Goal: Task Accomplishment & Management: Manage account settings

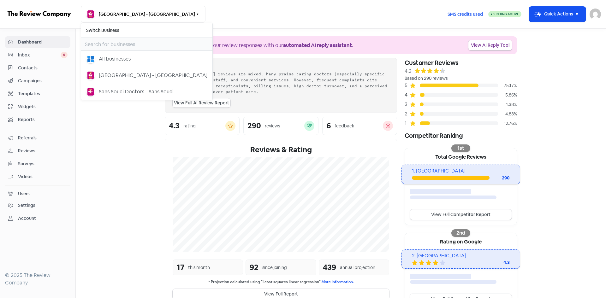
click at [35, 68] on span "Contacts" at bounding box center [43, 68] width 50 height 7
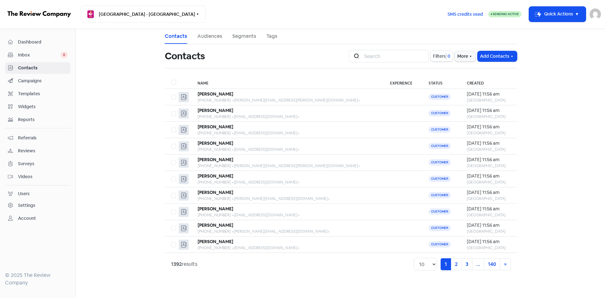
click at [447, 58] on span "0" at bounding box center [448, 56] width 4 height 7
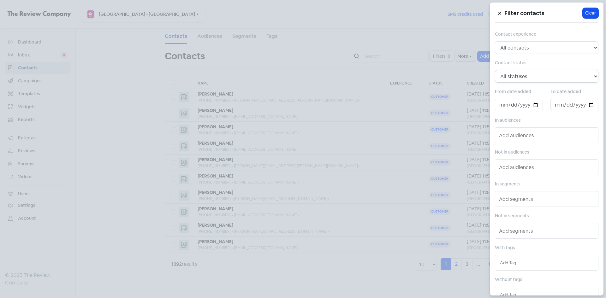
click at [519, 80] on select "All statuses Customer Lead Subscribed Unsubscribed" at bounding box center [547, 76] width 104 height 13
click at [520, 76] on select "All statuses Customer Lead Subscribed Unsubscribed" at bounding box center [547, 76] width 104 height 13
click at [516, 137] on input "text" at bounding box center [547, 135] width 97 height 10
click at [527, 46] on select "All contacts Any experience (5, 4, 3, 2, 1) Positive experience (5, 4) Excellen…" at bounding box center [547, 47] width 104 height 13
select select "5"
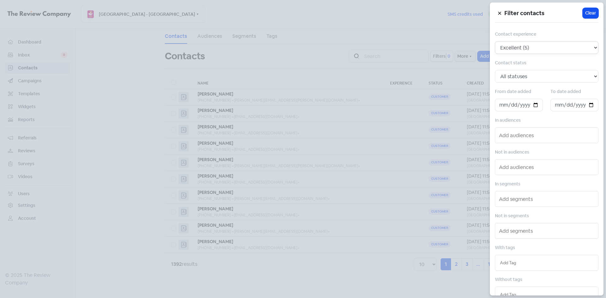
click at [495, 41] on select "All contacts Any experience (5, 4, 3, 2, 1) Positive experience (5, 4) Excellen…" at bounding box center [547, 47] width 104 height 13
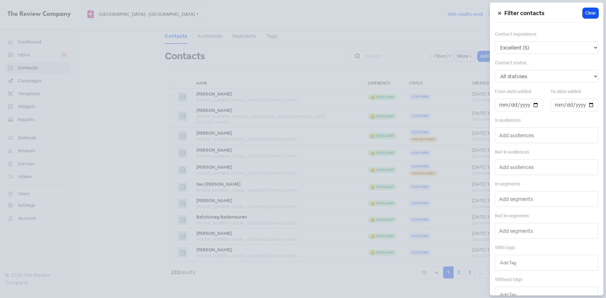
click at [523, 165] on input "text" at bounding box center [547, 167] width 97 height 10
click at [525, 183] on span "FINAL FU EMAIL" at bounding box center [531, 180] width 69 height 8
click at [518, 235] on input "text" at bounding box center [547, 236] width 97 height 10
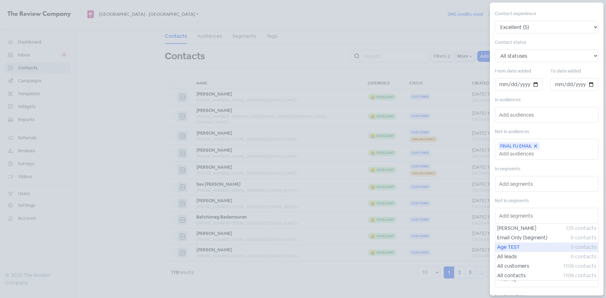
scroll to position [32, 0]
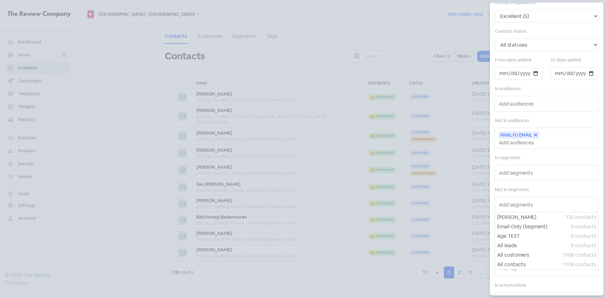
click at [529, 205] on input "text" at bounding box center [547, 205] width 97 height 10
click at [535, 192] on div "Not in segments James Test 125 contacts Email Only (Segment) 0 contacts Age TES…" at bounding box center [547, 199] width 104 height 27
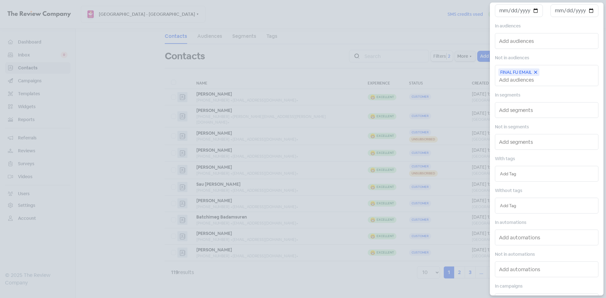
scroll to position [95, 0]
click at [517, 205] on input "text" at bounding box center [546, 205] width 93 height 7
click at [520, 218] on div "FU EMAIL SENT" at bounding box center [546, 217] width 103 height 9
click at [472, 261] on div at bounding box center [303, 149] width 606 height 298
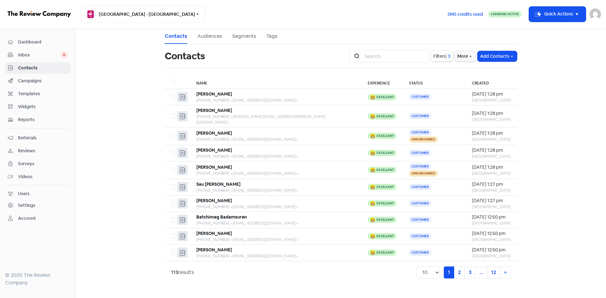
click at [171, 79] on label at bounding box center [171, 79] width 0 height 0
click at [172, 82] on input "checkbox" at bounding box center [173, 81] width 4 height 4
checkbox input "true"
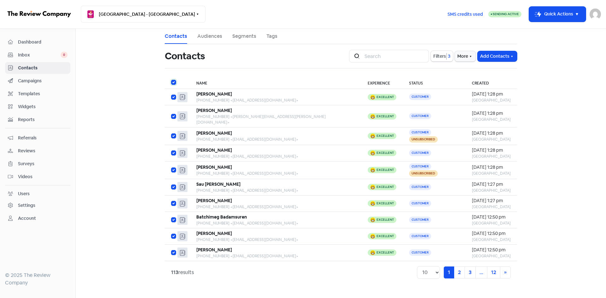
checkbox input "true"
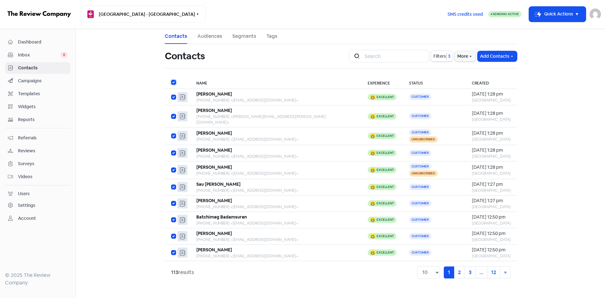
checkbox input "true"
click at [171, 249] on label at bounding box center [171, 249] width 0 height 0
click at [173, 249] on input "checkbox" at bounding box center [173, 251] width 4 height 4
checkbox input "false"
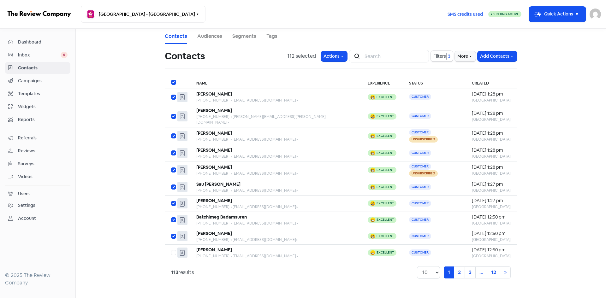
click at [171, 79] on label at bounding box center [171, 79] width 0 height 0
click at [175, 82] on input "checkbox" at bounding box center [173, 81] width 4 height 4
checkbox input "false"
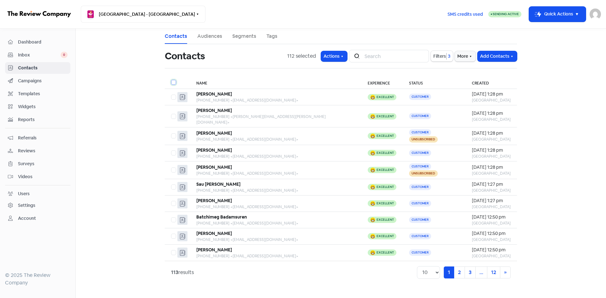
checkbox input "false"
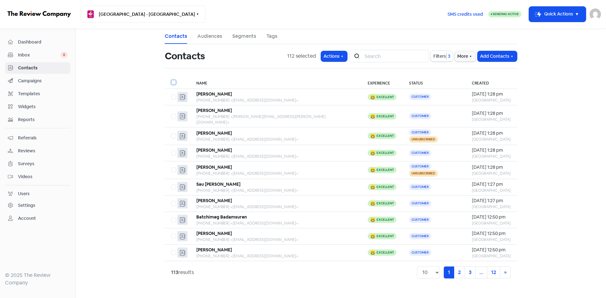
checkbox input "false"
click at [171, 249] on label at bounding box center [171, 249] width 0 height 0
click at [175, 249] on input "checkbox" at bounding box center [173, 251] width 4 height 4
click at [332, 61] on button "Actions" at bounding box center [334, 56] width 26 height 10
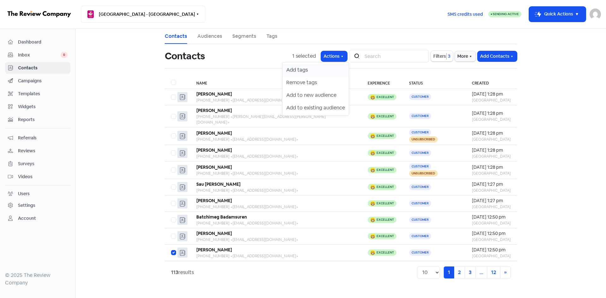
click at [309, 72] on button "Add tags" at bounding box center [316, 70] width 66 height 13
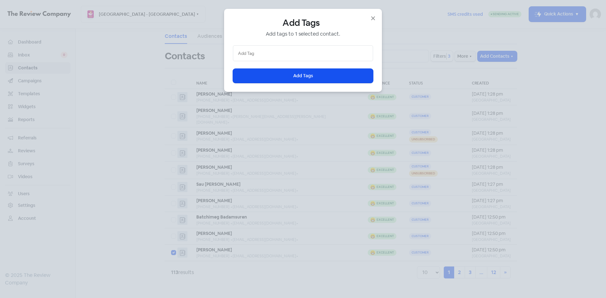
click at [289, 55] on input "text" at bounding box center [303, 53] width 130 height 7
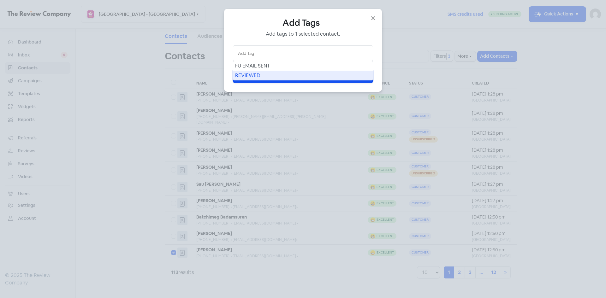
click at [279, 74] on div "REVIEWED" at bounding box center [303, 75] width 140 height 9
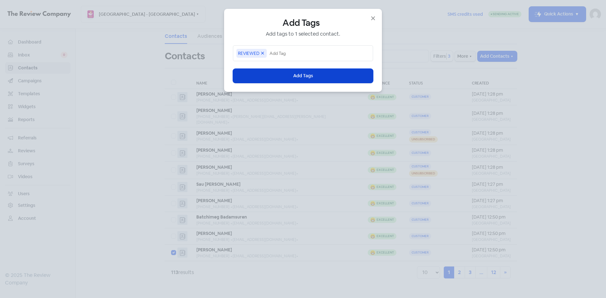
click at [284, 75] on button "Icon For Loading Add Tags" at bounding box center [303, 76] width 140 height 14
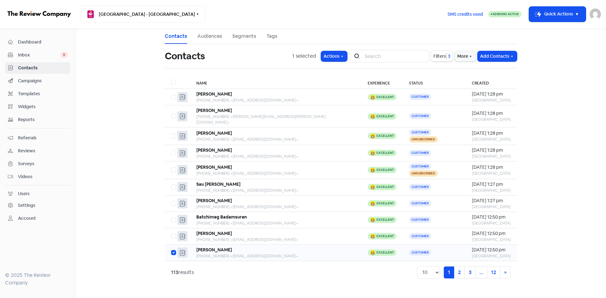
click at [171, 249] on label at bounding box center [171, 249] width 0 height 0
click at [173, 249] on input "checkbox" at bounding box center [173, 251] width 4 height 4
checkbox input "false"
click at [171, 233] on label at bounding box center [171, 233] width 0 height 0
click at [174, 233] on input "checkbox" at bounding box center [173, 235] width 4 height 4
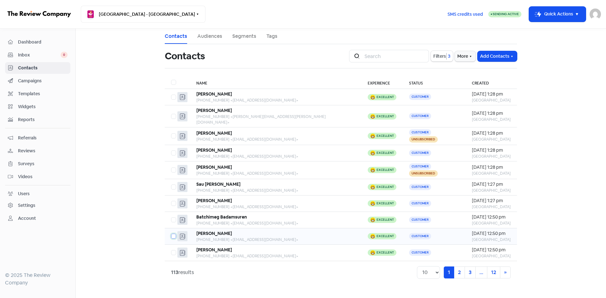
checkbox input "true"
click at [171, 216] on label at bounding box center [171, 216] width 0 height 0
click at [173, 216] on input "checkbox" at bounding box center [173, 218] width 4 height 4
checkbox input "true"
click at [171, 200] on label at bounding box center [171, 200] width 0 height 0
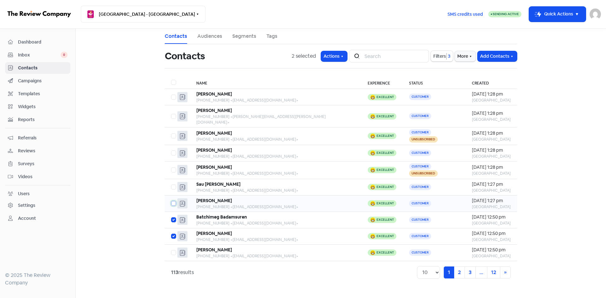
click at [173, 200] on input "checkbox" at bounding box center [173, 202] width 4 height 4
checkbox input "true"
click at [171, 183] on label at bounding box center [171, 183] width 0 height 0
click at [175, 183] on input "checkbox" at bounding box center [173, 185] width 4 height 4
checkbox input "true"
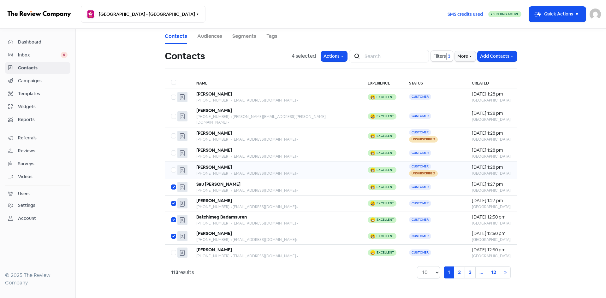
click at [171, 166] on label at bounding box center [171, 166] width 0 height 0
click at [172, 166] on input "checkbox" at bounding box center [173, 168] width 4 height 4
checkbox input "true"
click at [171, 149] on label at bounding box center [171, 149] width 0 height 0
click at [173, 149] on input "checkbox" at bounding box center [173, 151] width 4 height 4
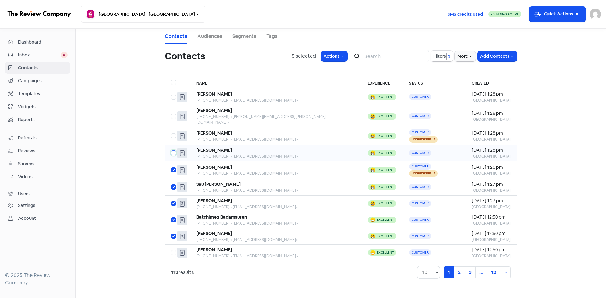
checkbox input "true"
click at [171, 132] on label at bounding box center [171, 132] width 0 height 0
click at [174, 132] on input "checkbox" at bounding box center [173, 134] width 4 height 4
checkbox input "true"
click at [171, 113] on label at bounding box center [171, 113] width 0 height 0
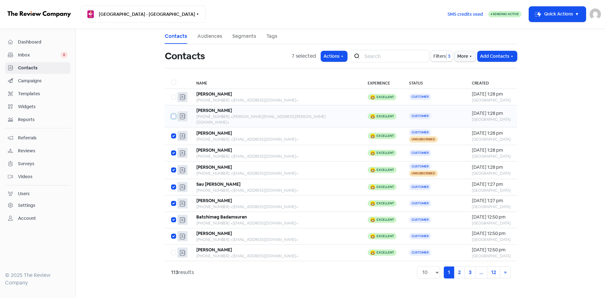
click at [175, 113] on input "checkbox" at bounding box center [173, 115] width 4 height 4
checkbox input "true"
click at [171, 93] on label at bounding box center [171, 93] width 0 height 0
click at [174, 97] on input "checkbox" at bounding box center [173, 95] width 4 height 4
checkbox input "true"
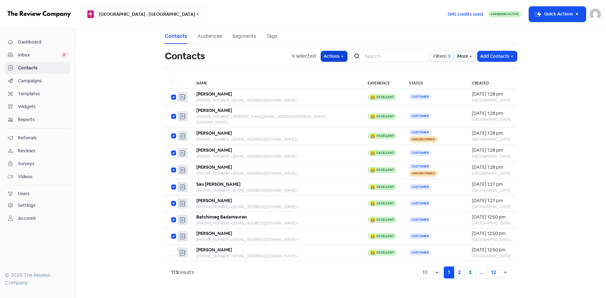
click at [339, 52] on button "Actions" at bounding box center [334, 56] width 26 height 10
click at [320, 109] on button "Add to existing audience" at bounding box center [316, 108] width 66 height 13
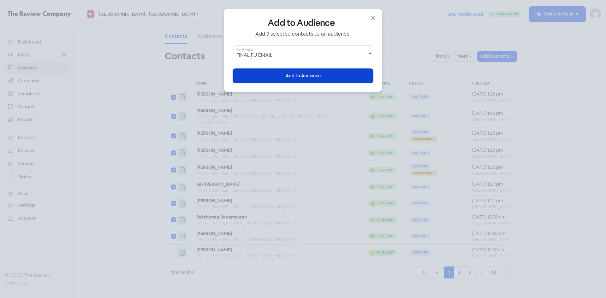
click at [304, 75] on span "Add to Audience" at bounding box center [303, 76] width 35 height 7
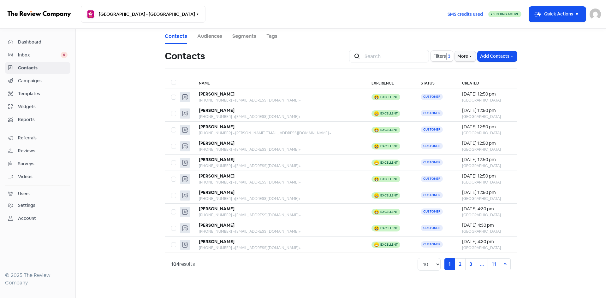
click at [434, 54] on span "Filters" at bounding box center [439, 56] width 13 height 7
select select "5"
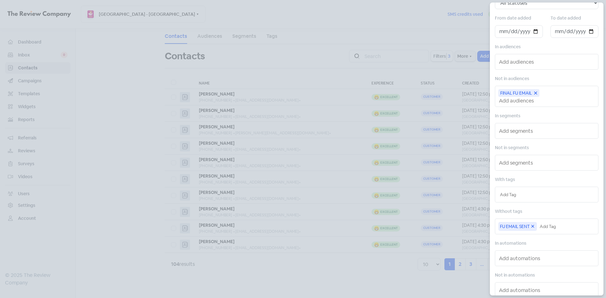
scroll to position [95, 0]
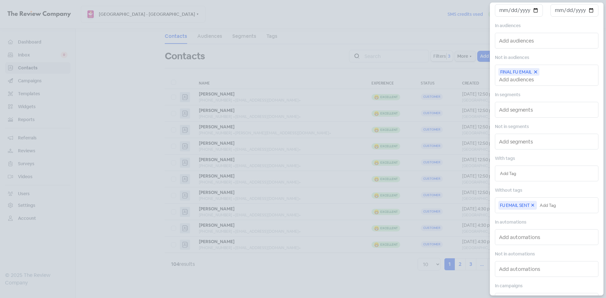
click at [547, 207] on input "text" at bounding box center [567, 205] width 54 height 7
click at [538, 218] on div "REVIEWED" at bounding box center [546, 217] width 103 height 9
click at [533, 206] on icon at bounding box center [532, 204] width 5 height 5
click at [358, 276] on div at bounding box center [303, 149] width 606 height 298
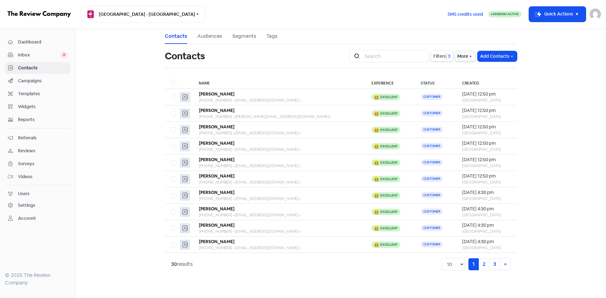
click at [171, 79] on label at bounding box center [171, 79] width 0 height 0
click at [172, 82] on input "checkbox" at bounding box center [173, 81] width 4 height 4
checkbox input "true"
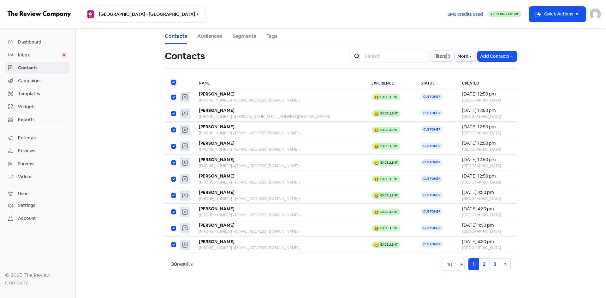
checkbox input "true"
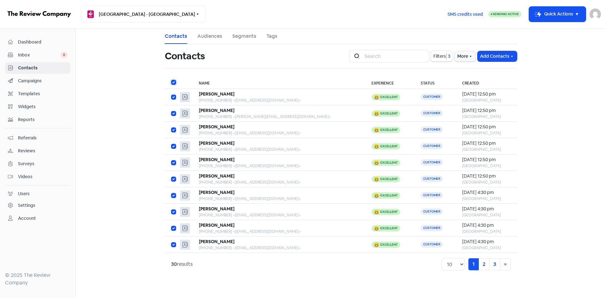
checkbox input "true"
click at [336, 59] on button "Actions" at bounding box center [334, 56] width 26 height 10
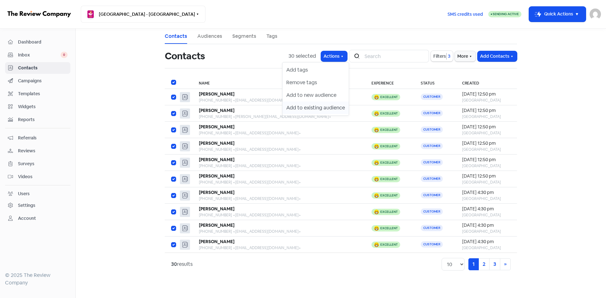
click at [322, 108] on button "Add to existing audience" at bounding box center [316, 108] width 66 height 13
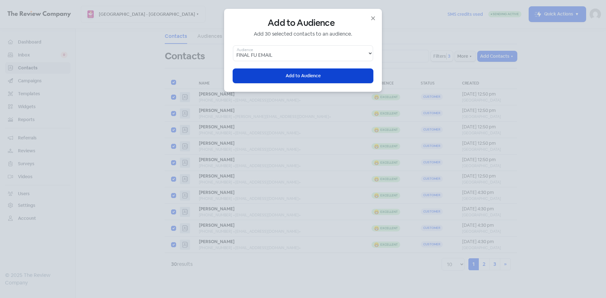
click at [308, 75] on span "Add to Audience" at bounding box center [303, 76] width 35 height 7
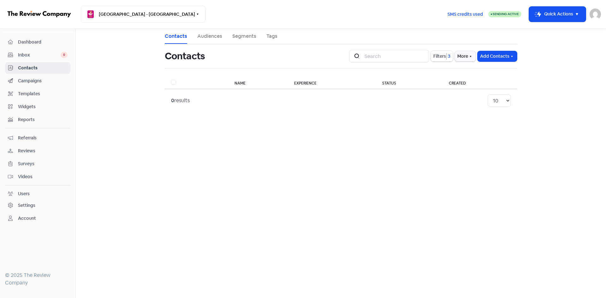
click at [442, 56] on span "Filters" at bounding box center [439, 56] width 13 height 7
select select "5"
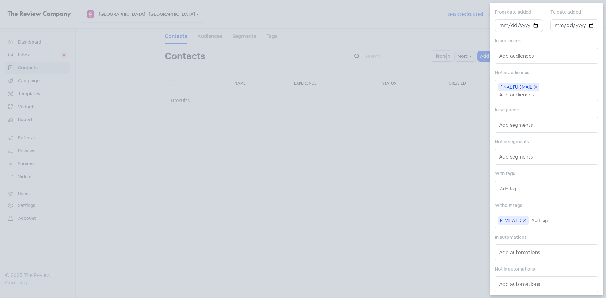
scroll to position [95, 0]
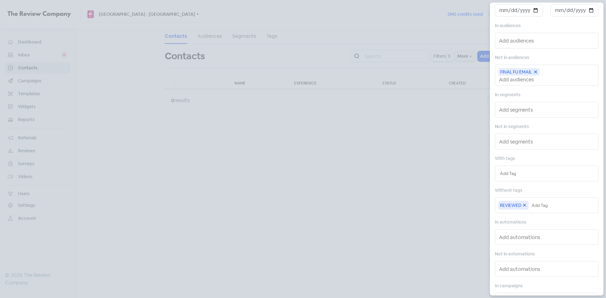
click at [539, 205] on input "text" at bounding box center [563, 205] width 62 height 7
click at [526, 205] on icon at bounding box center [524, 205] width 5 height 5
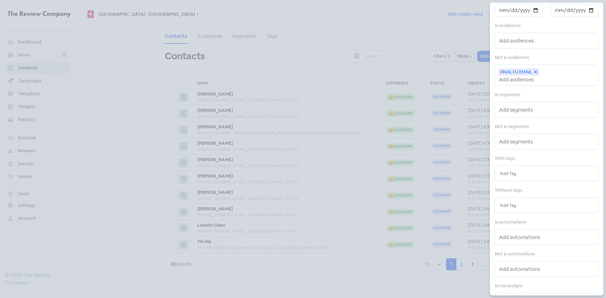
click at [519, 204] on input "text" at bounding box center [546, 205] width 93 height 7
click at [517, 224] on div "REVIEWED" at bounding box center [546, 227] width 103 height 9
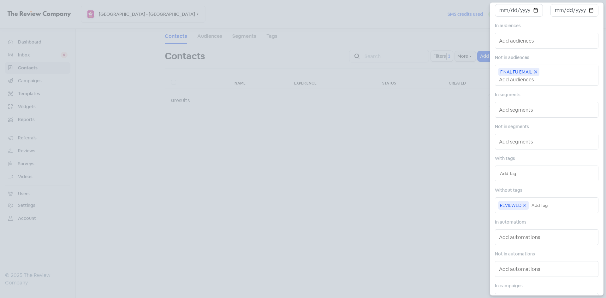
click at [439, 99] on div at bounding box center [303, 149] width 606 height 298
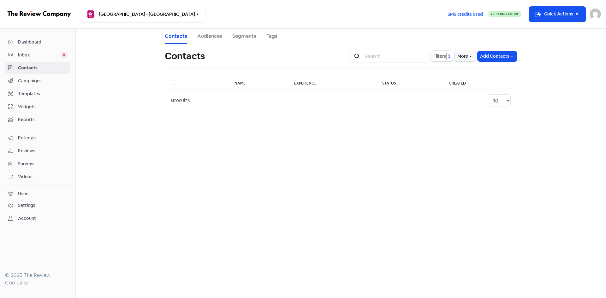
click at [213, 37] on link "Audiences" at bounding box center [209, 37] width 25 height 8
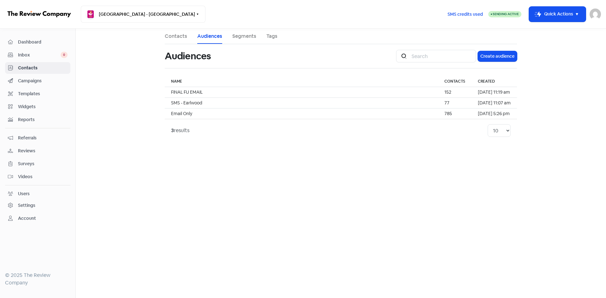
click at [181, 37] on link "Contacts" at bounding box center [176, 37] width 22 height 8
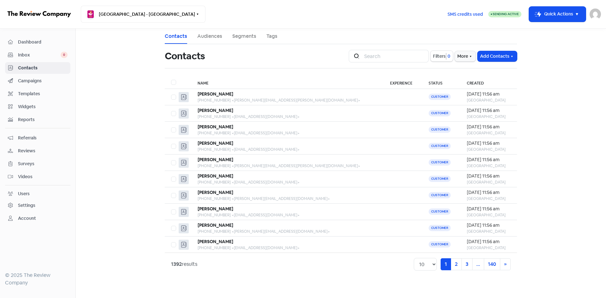
click at [22, 151] on span "Reviews" at bounding box center [43, 151] width 50 height 7
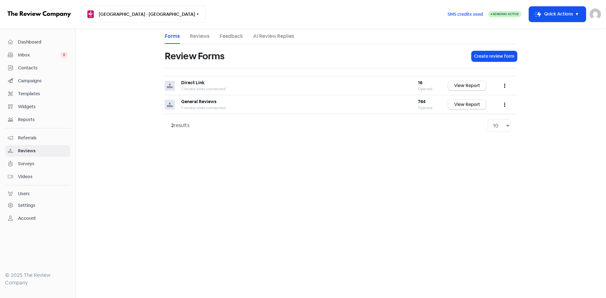
click at [24, 137] on span "Referrals" at bounding box center [43, 138] width 50 height 7
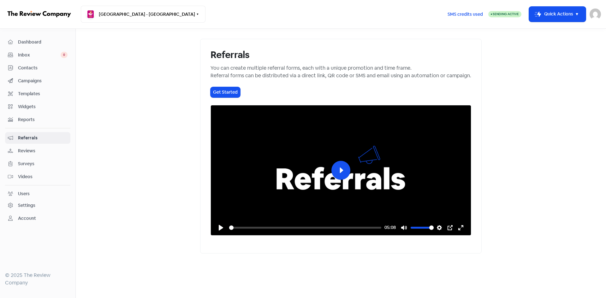
click at [29, 82] on span "Campaigns" at bounding box center [43, 81] width 50 height 7
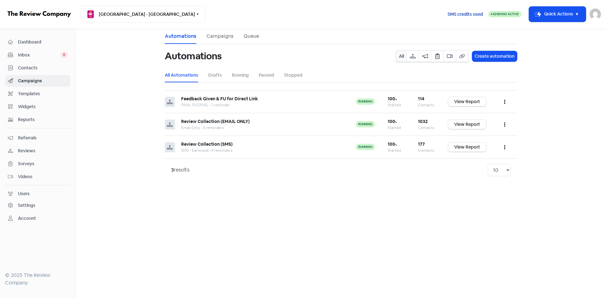
click at [458, 14] on span "SMS credits used" at bounding box center [465, 14] width 35 height 7
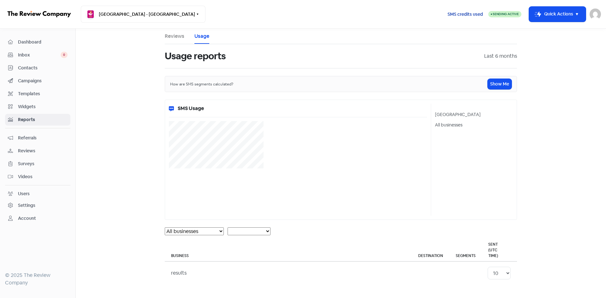
select select "[object Object]"
click at [23, 68] on span "Contacts" at bounding box center [43, 68] width 50 height 7
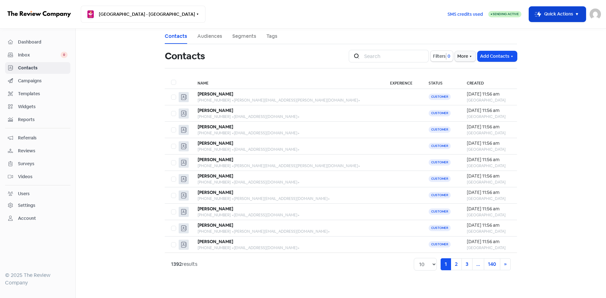
click at [550, 12] on button "Icon For Thunder-move Quick Actions" at bounding box center [557, 14] width 57 height 15
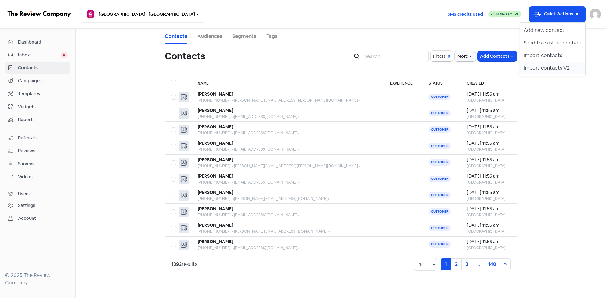
click at [539, 67] on button "Import contacts V2" at bounding box center [553, 68] width 66 height 13
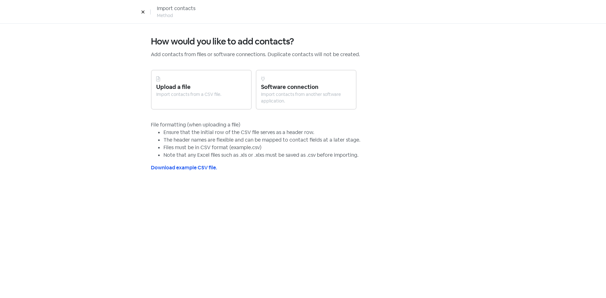
click at [213, 79] on div at bounding box center [201, 79] width 90 height 8
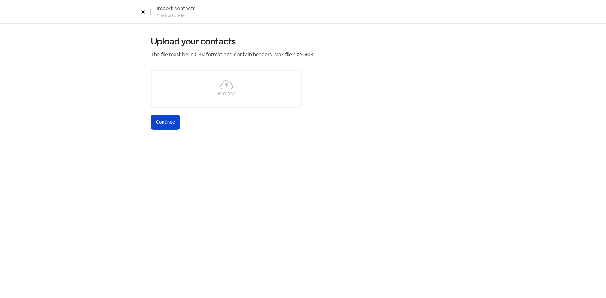
click at [170, 121] on span "Continue" at bounding box center [165, 122] width 19 height 7
click at [197, 86] on div "Browse" at bounding box center [227, 89] width 152 height 38
click at [168, 120] on span "Continue" at bounding box center [165, 122] width 19 height 7
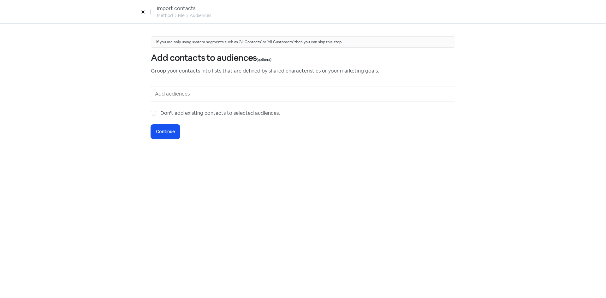
click at [205, 98] on input "text" at bounding box center [303, 94] width 297 height 10
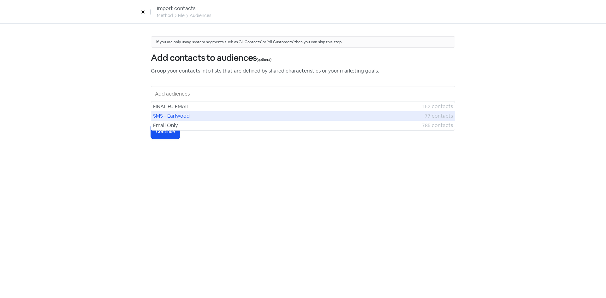
click at [201, 120] on div "SMS - Earlwood 77 contacts" at bounding box center [303, 115] width 304 height 9
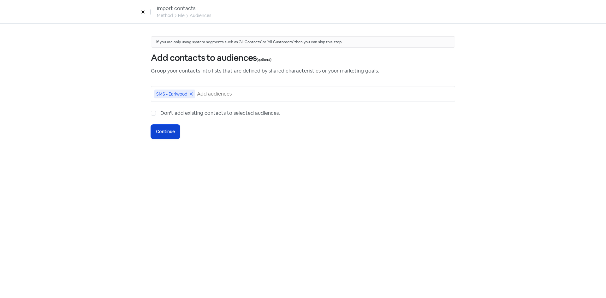
click at [161, 130] on span "Continue" at bounding box center [165, 131] width 19 height 7
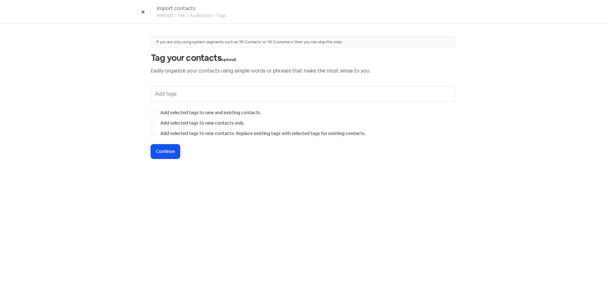
click at [238, 92] on input "text" at bounding box center [303, 94] width 297 height 10
click at [159, 158] on button "Icon For Loading Continue" at bounding box center [165, 152] width 29 height 14
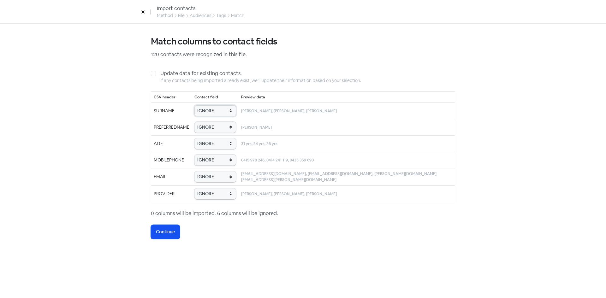
click at [221, 114] on select "IGNORE First name Last name Mobile number Email address Contact status Provider…" at bounding box center [215, 110] width 42 height 11
select select "last_name"
click at [208, 105] on select "IGNORE First name Last name Mobile number Email address Contact status Provider…" at bounding box center [215, 110] width 42 height 11
click at [220, 127] on select "IGNORE First name Last name Mobile number Email address Contact status Provider…" at bounding box center [215, 127] width 42 height 11
select select "first_name"
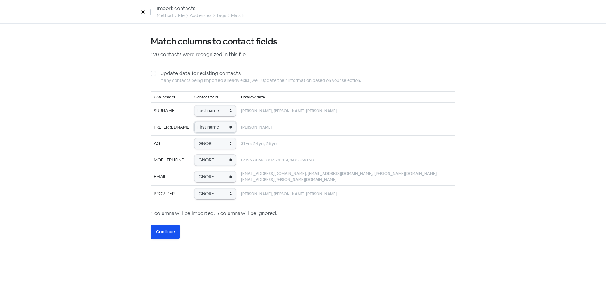
click at [208, 122] on select "IGNORE First name Last name Mobile number Email address Contact status Provider…" at bounding box center [215, 127] width 42 height 11
click at [227, 140] on select "IGNORE First name Last name Mobile number Email address Contact status Provider…" at bounding box center [215, 143] width 42 height 11
select select "age"
click at [208, 138] on select "IGNORE First name Last name Mobile number Email address Contact status Provider…" at bounding box center [215, 143] width 42 height 11
click at [233, 160] on select "IGNORE First name Last name Mobile number Email address Contact status Provider…" at bounding box center [215, 160] width 42 height 11
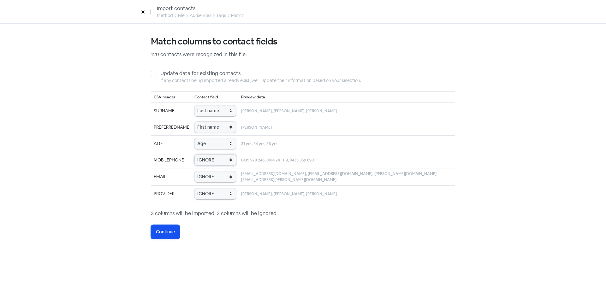
select select "phone"
click at [208, 155] on select "IGNORE First name Last name Mobile number Email address Contact status Provider…" at bounding box center [215, 160] width 42 height 11
click at [235, 178] on select "IGNORE First name Last name Mobile number Email address Contact status Provider…" at bounding box center [215, 176] width 42 height 11
select select "email"
click at [208, 171] on select "IGNORE First name Last name Mobile number Email address Contact status Provider…" at bounding box center [215, 176] width 42 height 11
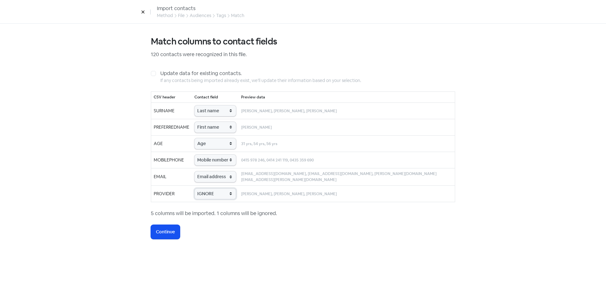
click at [233, 194] on select "IGNORE First name Last name Mobile number Email address Contact status Provider…" at bounding box center [215, 193] width 42 height 11
select select "provider_name"
click at [208, 188] on select "IGNORE First name Last name Mobile number Email address Contact status Provider…" at bounding box center [215, 193] width 42 height 11
click at [168, 231] on span "Continue" at bounding box center [165, 232] width 19 height 7
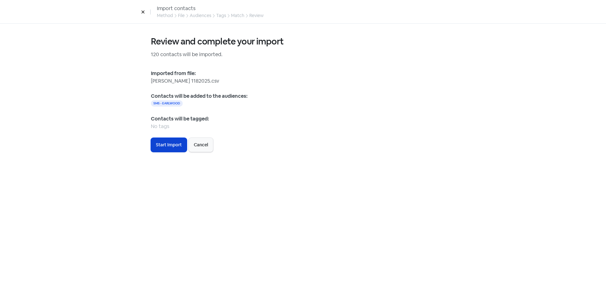
click at [160, 145] on span "Start Import" at bounding box center [169, 145] width 26 height 7
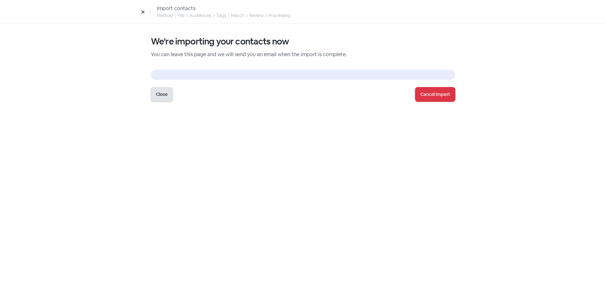
click at [159, 97] on button "Close" at bounding box center [162, 94] width 22 height 14
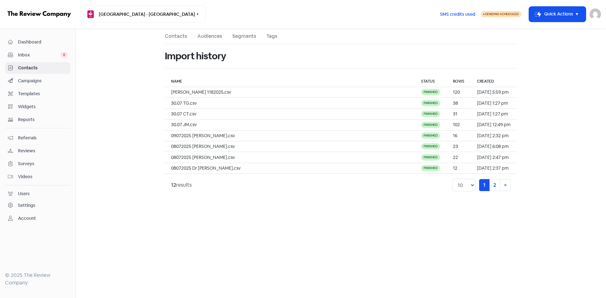
click at [24, 55] on span "Inbox" at bounding box center [39, 55] width 43 height 7
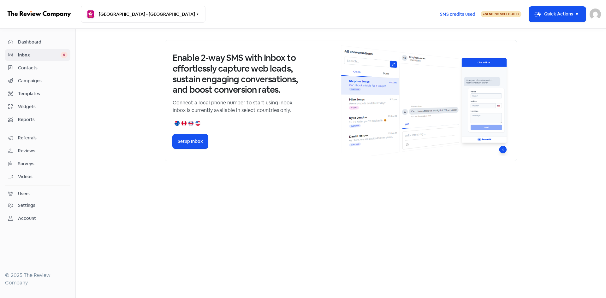
click at [26, 45] on div "Dashboard" at bounding box center [38, 42] width 60 height 7
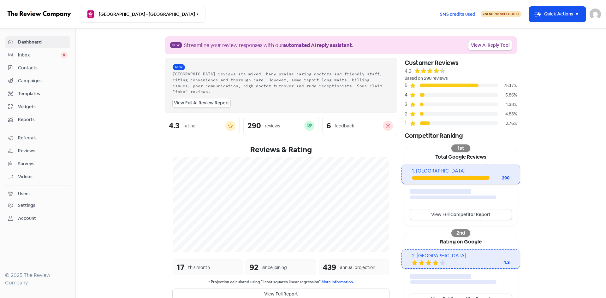
click at [31, 66] on span "Contacts" at bounding box center [43, 68] width 50 height 7
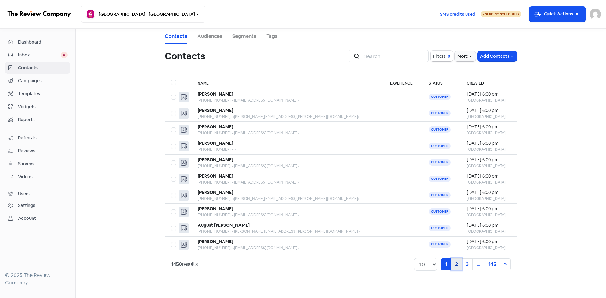
click at [457, 265] on link "2" at bounding box center [456, 265] width 11 height 12
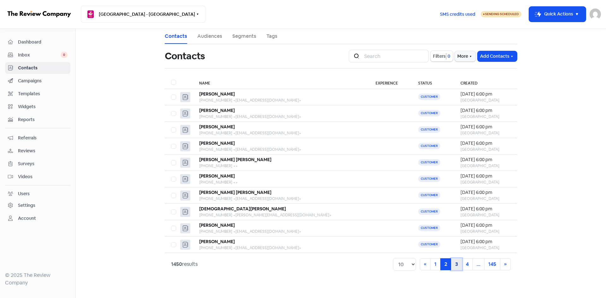
click at [457, 264] on link "3" at bounding box center [456, 265] width 11 height 12
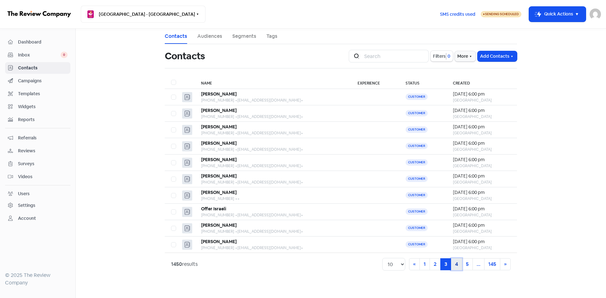
click at [455, 264] on link "4" at bounding box center [456, 265] width 11 height 12
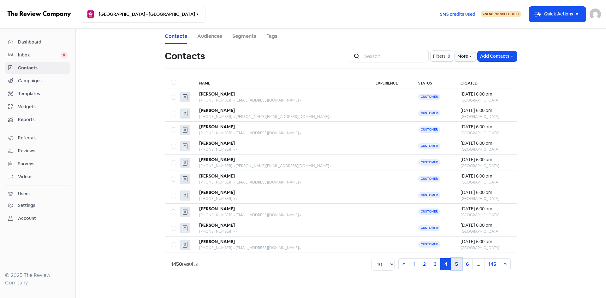
click at [456, 264] on link "5" at bounding box center [456, 265] width 11 height 12
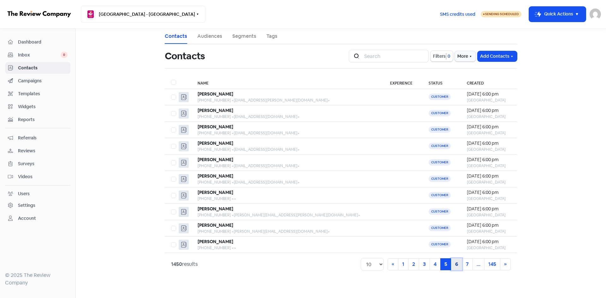
click at [458, 265] on link "6" at bounding box center [456, 265] width 11 height 12
click at [401, 265] on link "1" at bounding box center [402, 265] width 10 height 12
click at [30, 81] on span "Campaigns" at bounding box center [43, 81] width 50 height 7
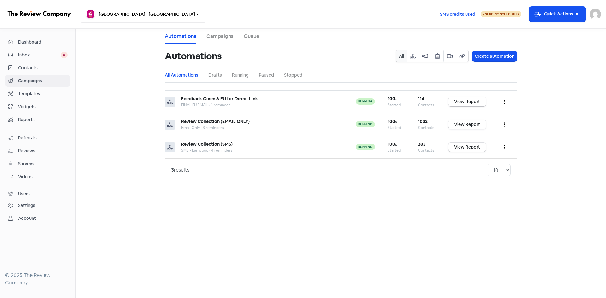
click at [154, 17] on button "[GEOGRAPHIC_DATA] - [GEOGRAPHIC_DATA]" at bounding box center [143, 14] width 125 height 17
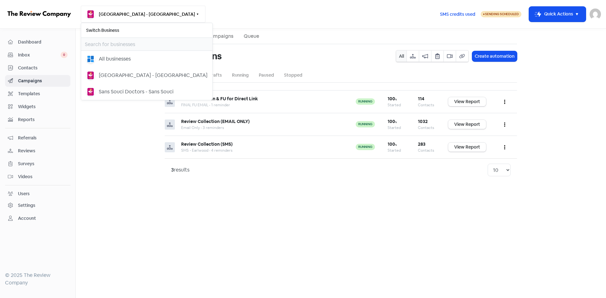
click at [154, 17] on button "[GEOGRAPHIC_DATA] - [GEOGRAPHIC_DATA]" at bounding box center [143, 14] width 125 height 17
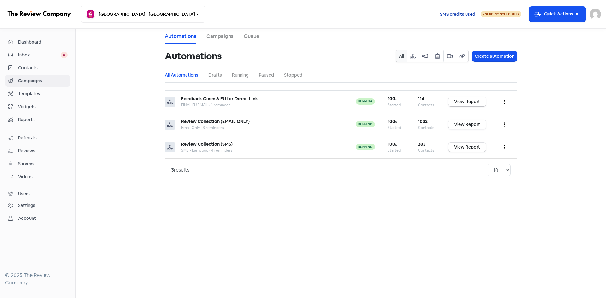
click at [459, 12] on span "SMS credits used" at bounding box center [457, 14] width 35 height 7
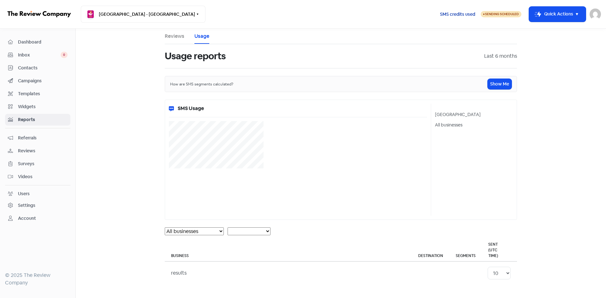
select select "[object Object]"
click at [34, 64] on link "Contacts" at bounding box center [37, 68] width 65 height 12
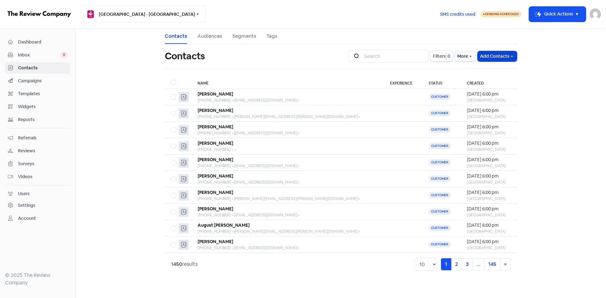
click at [497, 54] on button "Add Contacts" at bounding box center [497, 56] width 39 height 10
click at [488, 96] on button "Import contacts V2" at bounding box center [490, 95] width 54 height 13
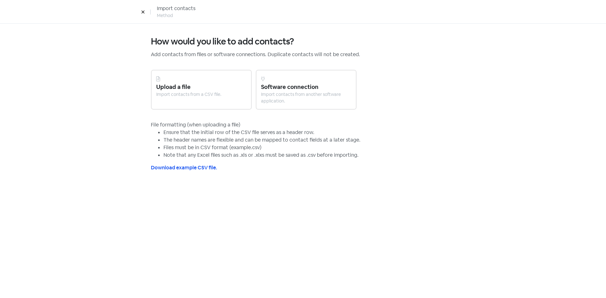
click at [211, 88] on div "Upload a file" at bounding box center [201, 87] width 90 height 9
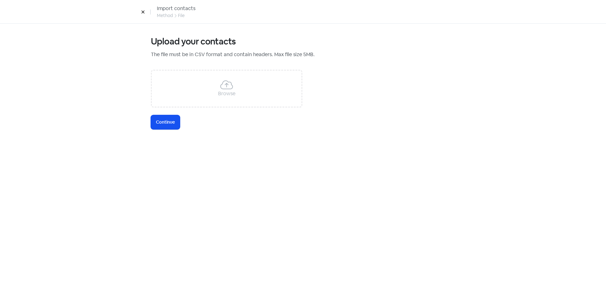
click at [181, 93] on div "Browse" at bounding box center [227, 89] width 152 height 38
click at [165, 121] on span "Continue" at bounding box center [165, 122] width 19 height 7
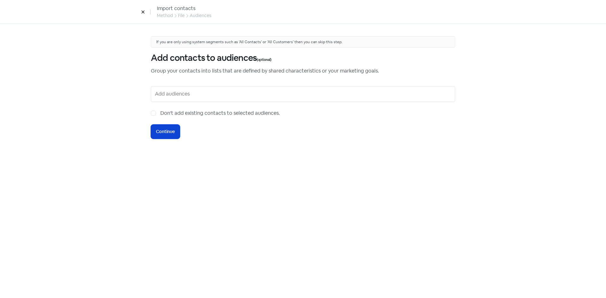
click at [167, 131] on span "Continue" at bounding box center [165, 131] width 19 height 7
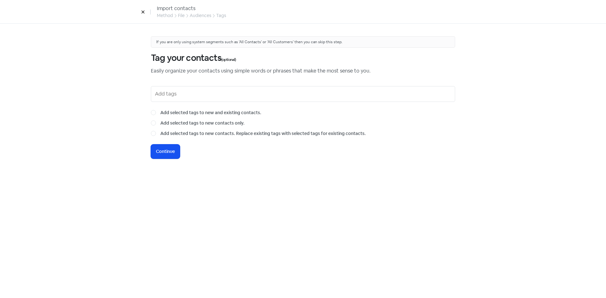
click at [194, 15] on div "Audiences" at bounding box center [200, 15] width 21 height 7
select select "[object Object]"
click at [143, 12] on icon at bounding box center [143, 12] width 4 height 4
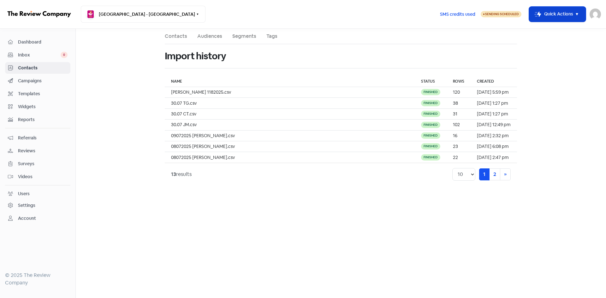
click at [549, 15] on button "Icon For Thunder-move Quick Actions" at bounding box center [557, 14] width 57 height 15
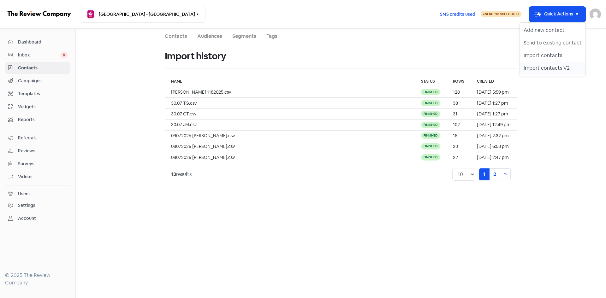
click at [538, 66] on button "Import contacts V2" at bounding box center [553, 68] width 66 height 13
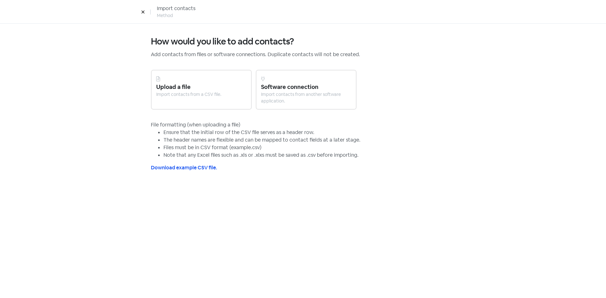
click at [208, 93] on div "Import contacts from a CSV file." at bounding box center [201, 94] width 90 height 7
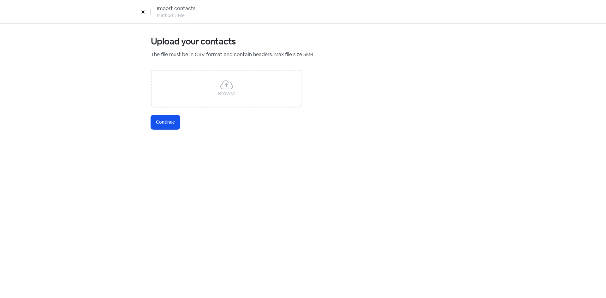
click at [177, 97] on div "Browse" at bounding box center [227, 89] width 152 height 38
click at [173, 126] on button "Icon For Loading Continue" at bounding box center [165, 122] width 29 height 14
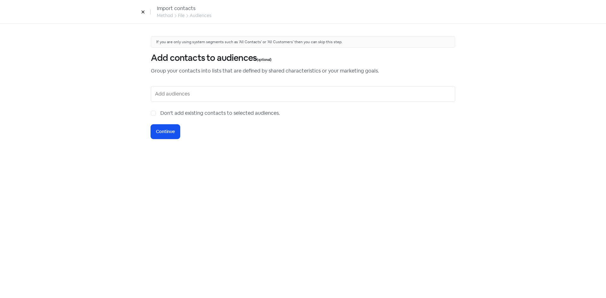
click at [175, 96] on input "text" at bounding box center [303, 94] width 297 height 10
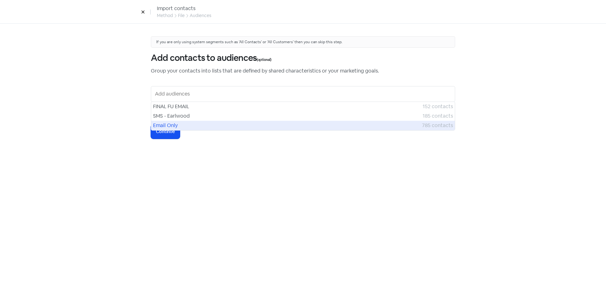
click at [173, 125] on span "Email Only" at bounding box center [287, 126] width 269 height 8
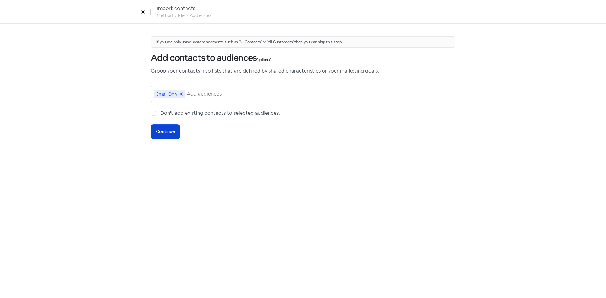
click at [163, 129] on span "Continue" at bounding box center [165, 131] width 19 height 7
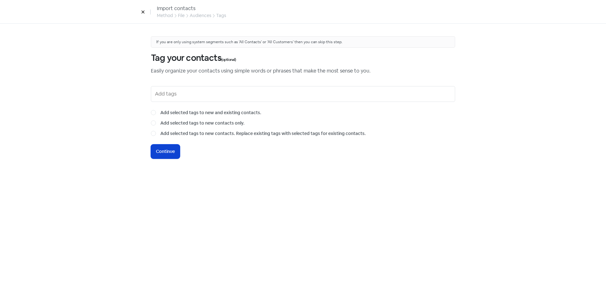
click at [171, 149] on span "Continue" at bounding box center [165, 151] width 19 height 7
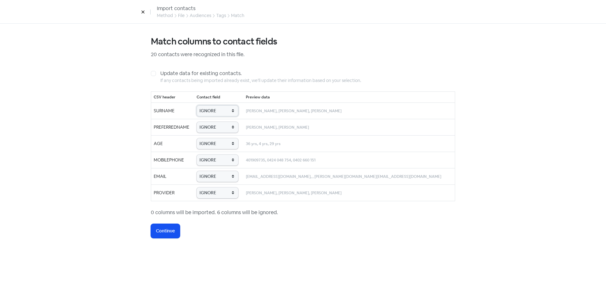
click at [238, 113] on select "IGNORE First name Last name Mobile number Email address Contact status Provider…" at bounding box center [218, 110] width 42 height 11
select select "last_name"
click at [218, 105] on select "IGNORE First name Last name Mobile number Email address Contact status Provider…" at bounding box center [218, 110] width 42 height 11
drag, startPoint x: 238, startPoint y: 128, endPoint x: 237, endPoint y: 133, distance: 4.5
click at [238, 128] on select "IGNORE First name Last name Mobile number Email address Contact status Provider…" at bounding box center [218, 127] width 42 height 11
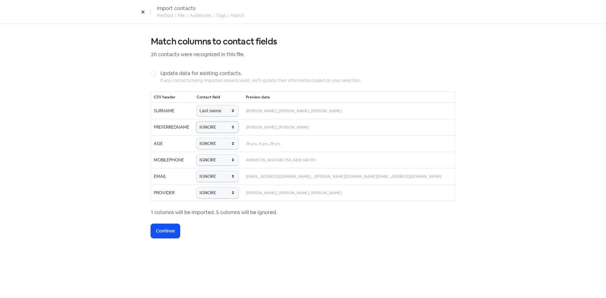
select select "first_name"
click at [218, 122] on select "IGNORE First name Last name Mobile number Email address Contact status Provider…" at bounding box center [218, 127] width 42 height 11
click at [236, 143] on select "IGNORE First name Last name Mobile number Email address Contact status Provider…" at bounding box center [218, 143] width 42 height 11
select select "age"
click at [218, 138] on select "IGNORE First name Last name Mobile number Email address Contact status Provider…" at bounding box center [218, 143] width 42 height 11
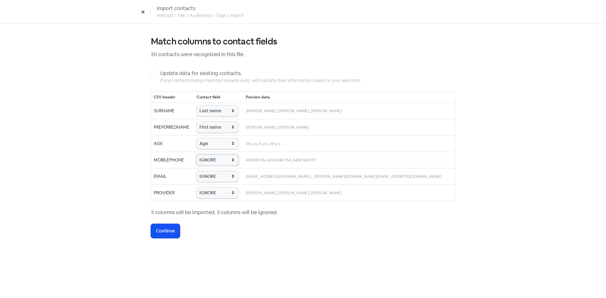
click at [237, 165] on select "IGNORE First name Last name Mobile number Email address Contact status Provider…" at bounding box center [218, 160] width 42 height 11
select select "phone"
click at [218, 155] on select "IGNORE First name Last name Mobile number Email address Contact status Provider…" at bounding box center [218, 160] width 42 height 11
click at [238, 178] on select "IGNORE First name Last name Mobile number Email address Contact status Provider…" at bounding box center [218, 176] width 42 height 11
select select "email"
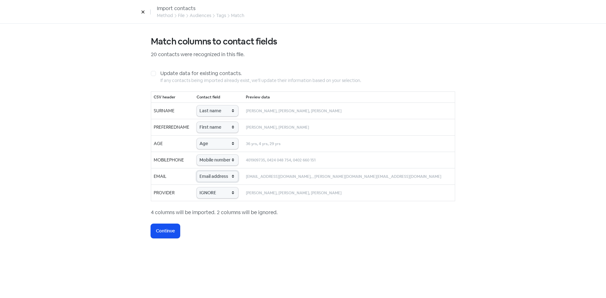
click at [218, 171] on select "IGNORE First name Last name Mobile number Email address Contact status Provider…" at bounding box center [218, 176] width 42 height 11
click at [243, 199] on td "IGNORE First name Last name Mobile number Email address Contact status Provider…" at bounding box center [218, 193] width 49 height 16
click at [238, 196] on select "IGNORE First name Last name Mobile number Email address Contact status Provider…" at bounding box center [218, 193] width 42 height 11
select select "provider_name"
click at [218, 188] on select "IGNORE First name Last name Mobile number Email address Contact status Provider…" at bounding box center [218, 193] width 42 height 11
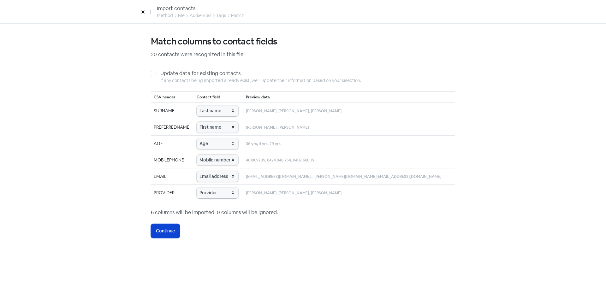
click at [162, 233] on span "Continue" at bounding box center [165, 231] width 19 height 7
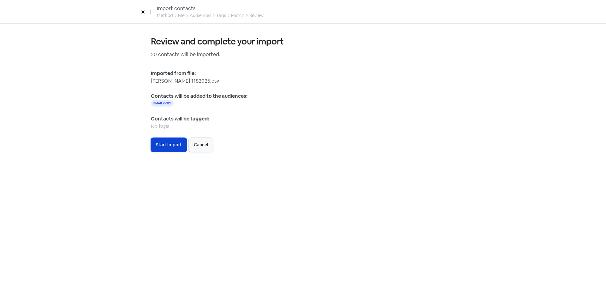
click at [174, 147] on span "Start Import" at bounding box center [169, 145] width 26 height 7
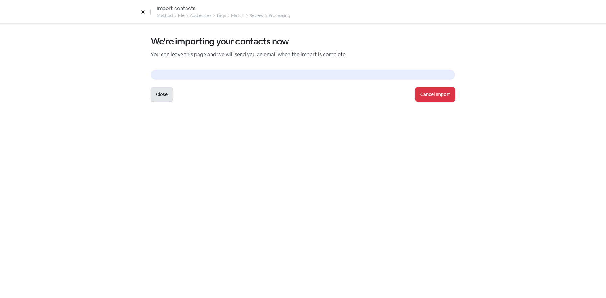
click at [164, 93] on button "Close" at bounding box center [162, 94] width 22 height 14
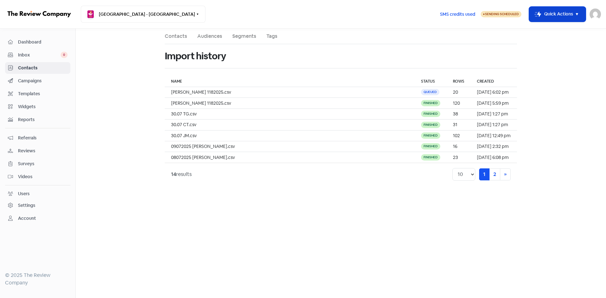
click at [547, 18] on button "Icon For Thunder-move Quick Actions" at bounding box center [557, 14] width 57 height 15
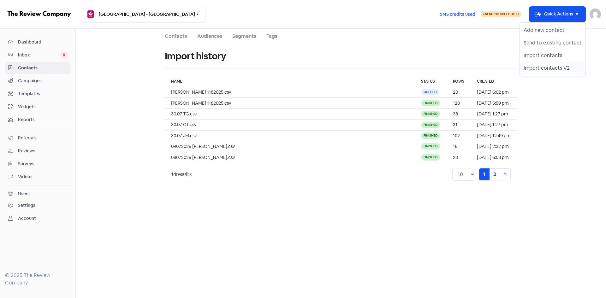
click at [554, 71] on button "Import contacts V2" at bounding box center [553, 68] width 66 height 13
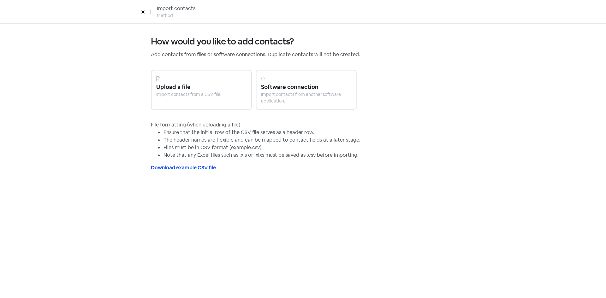
click at [169, 90] on div "Upload a file" at bounding box center [201, 87] width 90 height 9
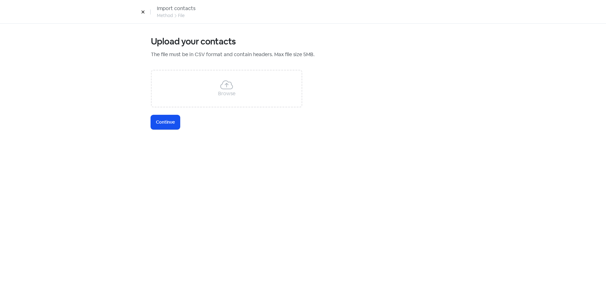
click at [239, 98] on div "Browse" at bounding box center [227, 89] width 152 height 38
click at [168, 121] on span "Continue" at bounding box center [165, 122] width 19 height 7
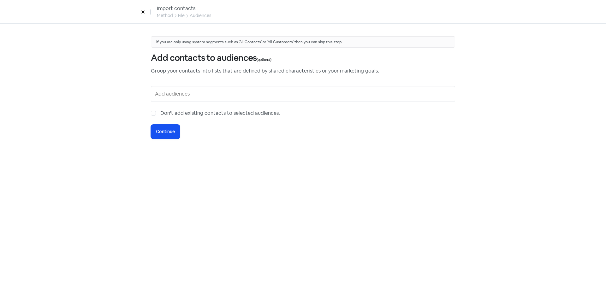
click at [199, 95] on input "text" at bounding box center [303, 94] width 297 height 10
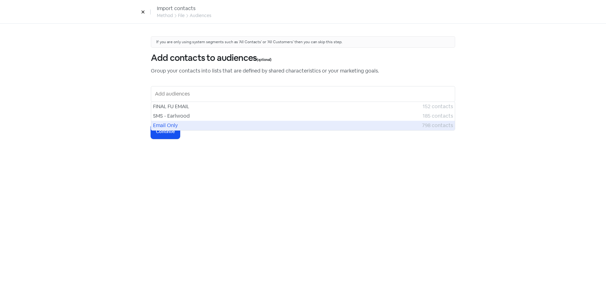
click at [178, 125] on span "Email Only" at bounding box center [287, 126] width 269 height 8
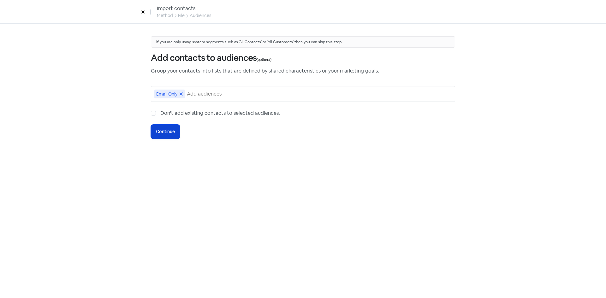
click at [167, 132] on span "Continue" at bounding box center [165, 131] width 19 height 7
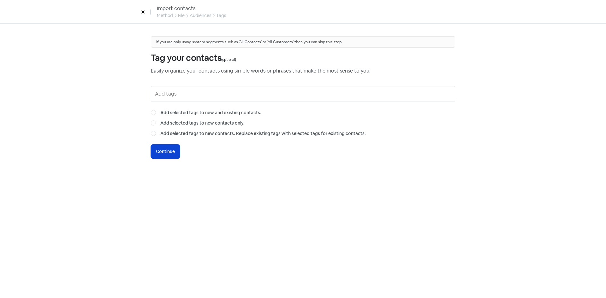
click at [170, 150] on span "Continue" at bounding box center [165, 151] width 19 height 7
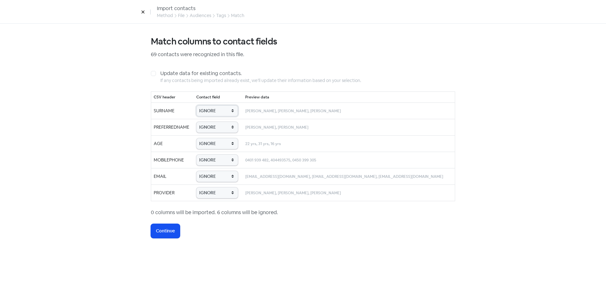
click at [227, 113] on select "IGNORE First name Last name Mobile number Email address Contact status Provider…" at bounding box center [217, 110] width 42 height 11
select select "last_name"
click at [204, 105] on select "IGNORE First name Last name Mobile number Email address Contact status Provider…" at bounding box center [217, 110] width 42 height 11
click at [221, 127] on select "IGNORE First name Last name Mobile number Email address Contact status Provider…" at bounding box center [217, 127] width 42 height 11
select select "first_name"
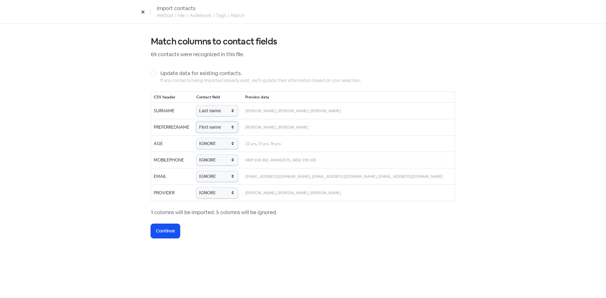
click at [204, 122] on select "IGNORE First name Last name Mobile number Email address Contact status Provider…" at bounding box center [217, 127] width 42 height 11
click at [223, 143] on select "IGNORE First name Last name Mobile number Email address Contact status Provider…" at bounding box center [217, 143] width 42 height 11
select select "age"
click at [204, 138] on select "IGNORE First name Last name Mobile number Email address Contact status Provider…" at bounding box center [217, 143] width 42 height 11
click at [223, 160] on select "IGNORE First name Last name Mobile number Email address Contact status Provider…" at bounding box center [217, 160] width 42 height 11
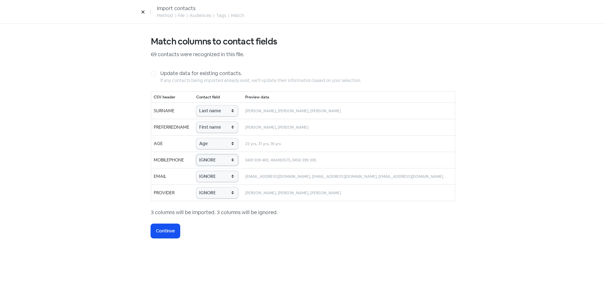
select select "phone"
click at [204, 155] on select "IGNORE First name Last name Mobile number Email address Contact status Provider…" at bounding box center [217, 160] width 42 height 11
click at [220, 171] on select "IGNORE First name Last name Mobile number Email address Contact status Provider…" at bounding box center [217, 176] width 42 height 11
select select "email"
click at [204, 171] on select "IGNORE First name Last name Mobile number Email address Contact status Provider…" at bounding box center [217, 176] width 42 height 11
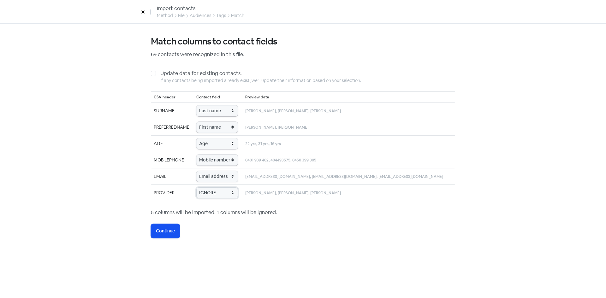
click at [221, 197] on select "IGNORE First name Last name Mobile number Email address Contact status Provider…" at bounding box center [217, 193] width 42 height 11
select select "provider_name"
click at [204, 188] on select "IGNORE First name Last name Mobile number Email address Contact status Provider…" at bounding box center [217, 193] width 42 height 11
click at [166, 234] on span "Continue" at bounding box center [165, 231] width 19 height 7
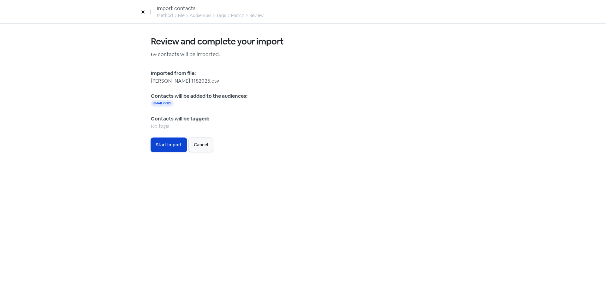
click at [164, 147] on span "Start Import" at bounding box center [169, 145] width 26 height 7
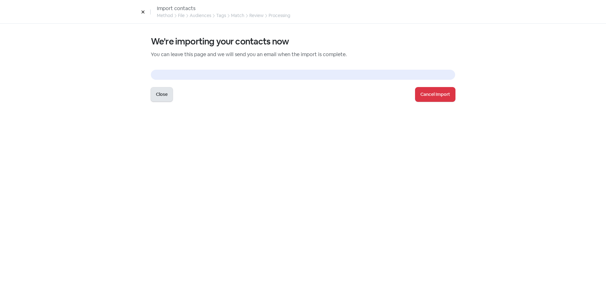
click at [166, 98] on button "Close" at bounding box center [162, 94] width 22 height 14
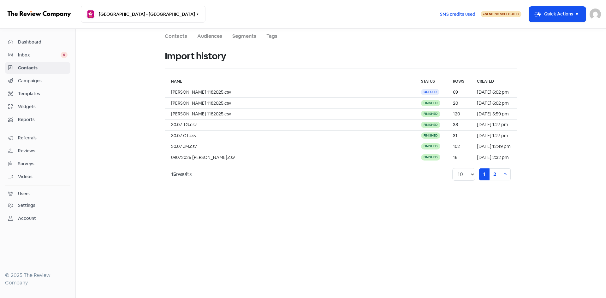
click at [495, 15] on span "Sending Scheduled" at bounding box center [502, 14] width 34 height 4
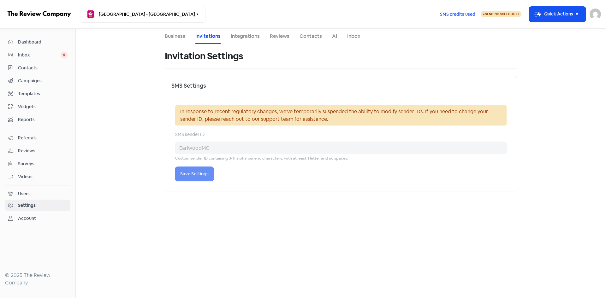
select select "Australia/Sydney"
select select "10:00:00"
select select "18:00:00"
select select "10:00:00"
select select "18:00:00"
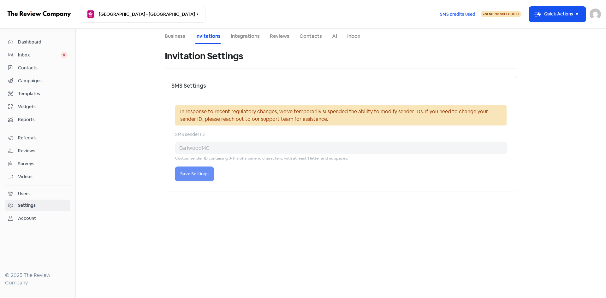
select select "10:00:00"
select select "18:00:00"
select select "10:00:00"
select select "18:00:00"
select select "10:00:00"
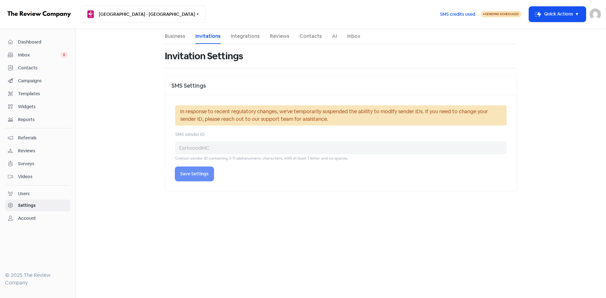
select select "18:00:00"
select select "10:00:00"
select select "17:00:00"
select select "AU"
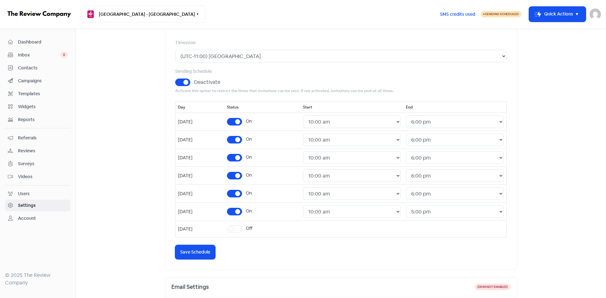
scroll to position [63, 0]
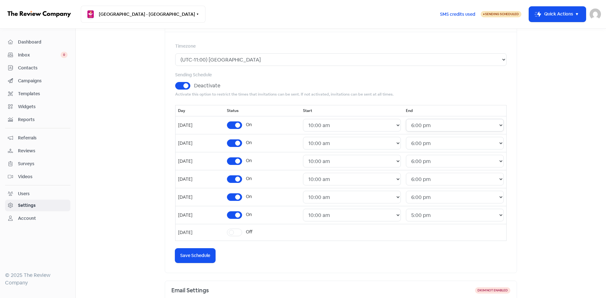
click at [457, 126] on select "24 Hours 12:00 am 12:30 am 1:00 am 1:30 am 2:00 am 2:30 am 3:00 am 3:30 am 4:00…" at bounding box center [455, 125] width 98 height 13
select select "18:30:00"
click at [410, 119] on select "24 Hours 12:00 am 12:30 am 1:00 am 1:30 am 2:00 am 2:30 am 3:00 am 3:30 am 4:00…" at bounding box center [455, 125] width 98 height 13
click at [430, 147] on select "24 Hours 12:00 am 12:30 am 1:00 am 1:30 am 2:00 am 2:30 am 3:00 am 3:30 am 4:00…" at bounding box center [455, 143] width 98 height 13
select select "18:30:00"
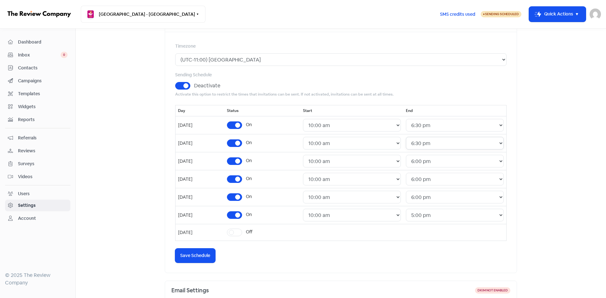
click at [410, 137] on select "24 Hours 12:00 am 12:30 am 1:00 am 1:30 am 2:00 am 2:30 am 3:00 am 3:30 am 4:00…" at bounding box center [455, 143] width 98 height 13
click at [429, 158] on select "24 Hours 12:00 am 12:30 am 1:00 am 1:30 am 2:00 am 2:30 am 3:00 am 3:30 am 4:00…" at bounding box center [455, 161] width 98 height 13
select select "18:30:00"
click at [410, 155] on select "24 Hours 12:00 am 12:30 am 1:00 am 1:30 am 2:00 am 2:30 am 3:00 am 3:30 am 4:00…" at bounding box center [455, 161] width 98 height 13
click at [187, 253] on span "Save Schedule" at bounding box center [195, 256] width 30 height 7
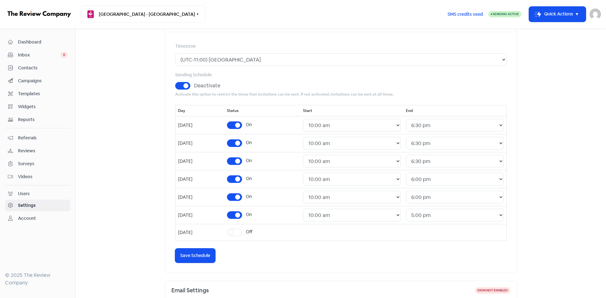
click at [24, 82] on span "Campaigns" at bounding box center [43, 81] width 50 height 7
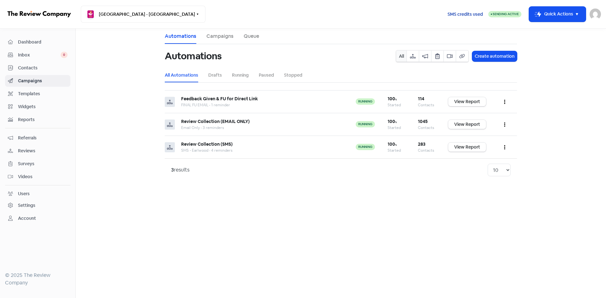
click at [462, 9] on div "SMS credits used" at bounding box center [465, 14] width 46 height 15
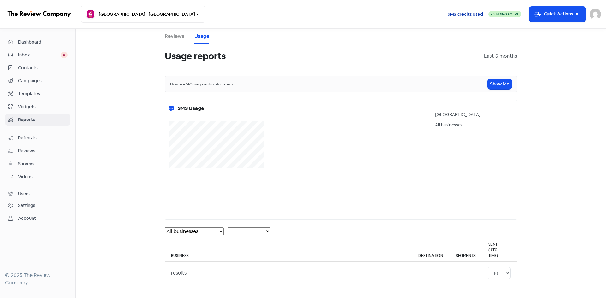
select select "[object Object]"
click at [27, 41] on span "Dashboard" at bounding box center [43, 42] width 50 height 7
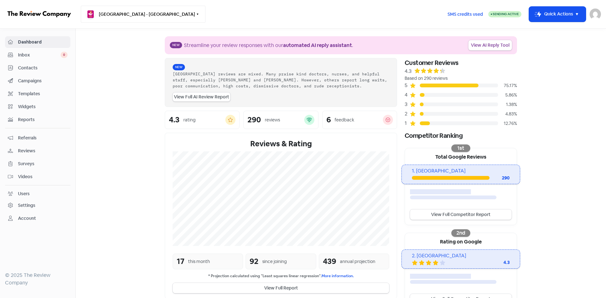
click at [112, 16] on button "[GEOGRAPHIC_DATA] - [GEOGRAPHIC_DATA]" at bounding box center [143, 14] width 125 height 17
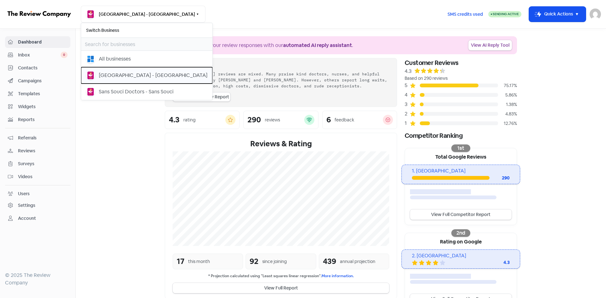
click at [116, 79] on div "[GEOGRAPHIC_DATA] - [GEOGRAPHIC_DATA]" at bounding box center [146, 75] width 121 height 9
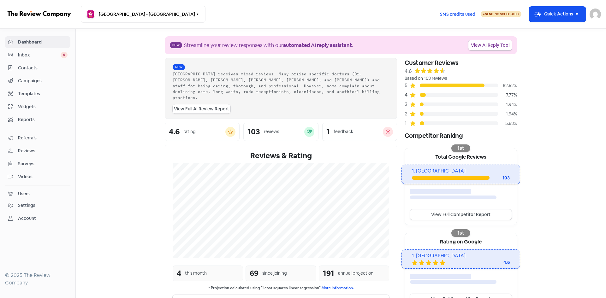
click at [21, 79] on span "Campaigns" at bounding box center [43, 81] width 50 height 7
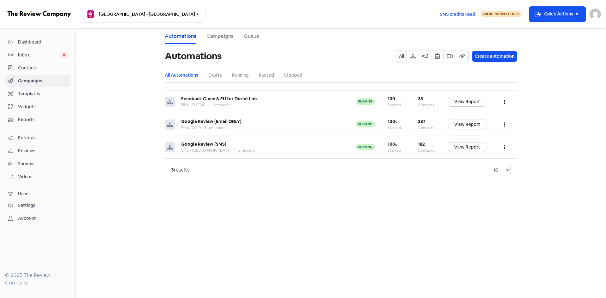
click at [21, 66] on span "Contacts" at bounding box center [43, 68] width 50 height 7
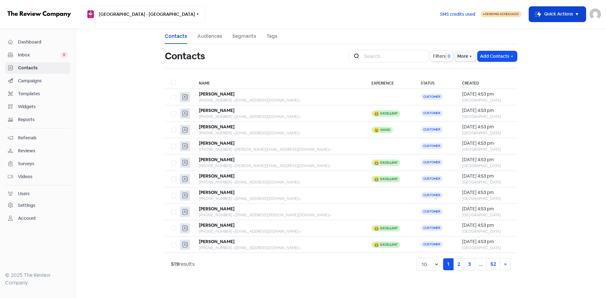
click at [544, 15] on button "Icon For Thunder-move Quick Actions" at bounding box center [557, 14] width 57 height 15
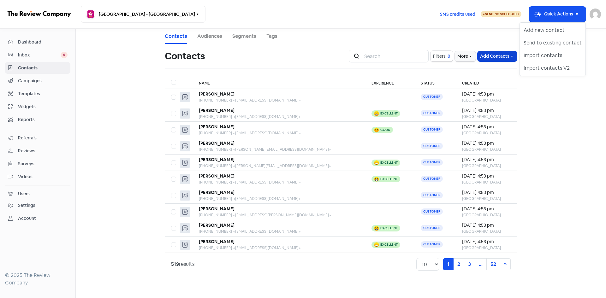
click at [493, 54] on button "Add Contacts" at bounding box center [497, 56] width 39 height 10
click at [526, 44] on main "Contacts Audiences Segments Tags Contacts Icon For Search Filters 0 More Add Co…" at bounding box center [341, 164] width 530 height 270
click at [460, 52] on button "More" at bounding box center [465, 56] width 21 height 10
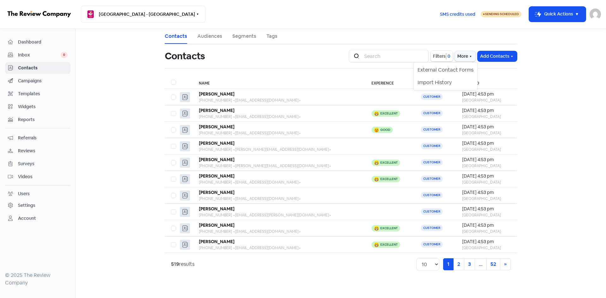
click at [436, 57] on span "Filters" at bounding box center [439, 56] width 13 height 7
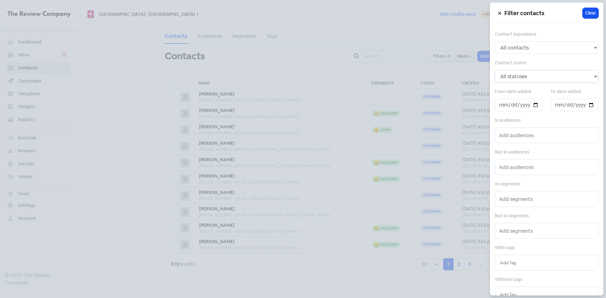
click at [517, 75] on select "All statuses Customer Lead Subscribed Unsubscribed" at bounding box center [547, 76] width 104 height 13
click at [524, 59] on div "Contact status All statuses Customer Lead Subscribed Unsubscribed" at bounding box center [547, 71] width 104 height 24
click at [525, 46] on select "All contacts Any experience (5, 4, 3, 2, 1) Positive experience (5, 4) Excellen…" at bounding box center [547, 47] width 104 height 13
select select "5"
click at [495, 41] on select "All contacts Any experience (5, 4, 3, 2, 1) Positive experience (5, 4) Excellen…" at bounding box center [547, 47] width 104 height 13
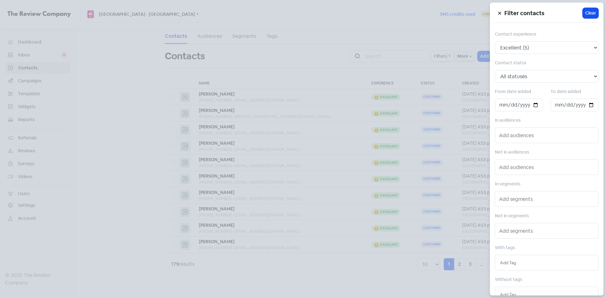
click at [520, 137] on input "text" at bounding box center [547, 135] width 97 height 10
click at [561, 122] on div "In audiences FINAL FU EMAIL 71 contacts Email ONLY 333 contacts SMS - Bangor 18…" at bounding box center [547, 129] width 104 height 27
click at [524, 171] on input "text" at bounding box center [547, 167] width 97 height 10
click at [521, 181] on span "FINAL FU EMAIL" at bounding box center [533, 180] width 72 height 8
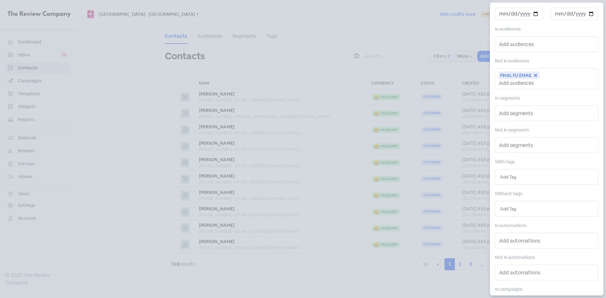
scroll to position [95, 0]
click at [513, 206] on input "text" at bounding box center [546, 205] width 93 height 7
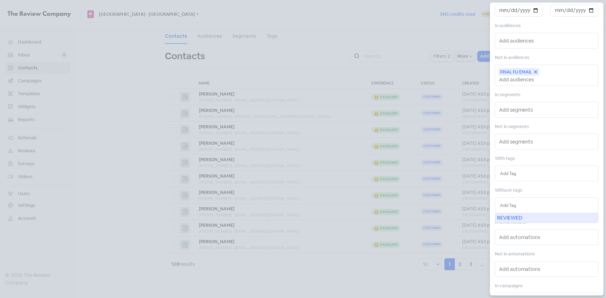
click at [515, 217] on div "REVIEWED" at bounding box center [546, 217] width 103 height 9
click at [400, 45] on div at bounding box center [303, 149] width 606 height 298
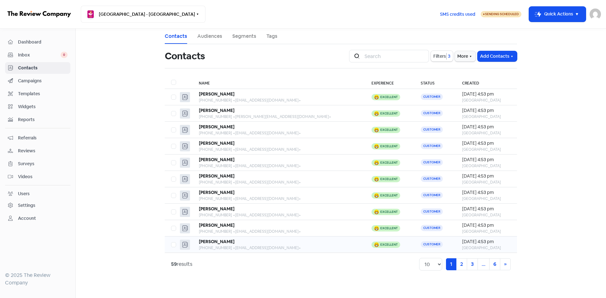
click at [171, 241] on label at bounding box center [171, 241] width 0 height 0
click at [174, 245] on input "checkbox" at bounding box center [173, 243] width 4 height 4
checkbox input "true"
click at [336, 53] on button "Actions" at bounding box center [334, 56] width 26 height 10
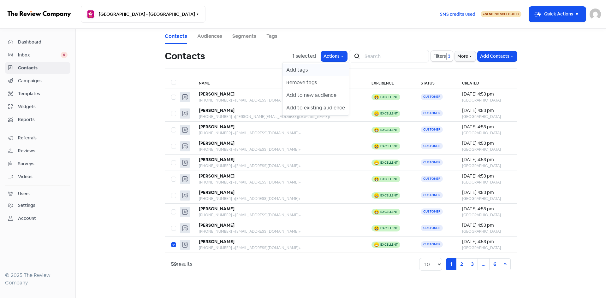
click at [318, 72] on button "Add tags" at bounding box center [316, 70] width 66 height 13
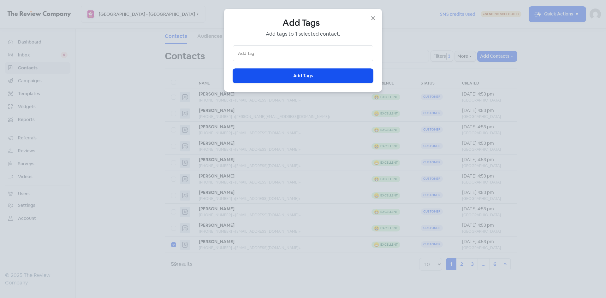
click at [307, 54] on input "text" at bounding box center [303, 53] width 130 height 7
click at [305, 69] on div "REVIEWED" at bounding box center [303, 65] width 140 height 9
click at [305, 75] on span "Add Tags" at bounding box center [303, 76] width 20 height 7
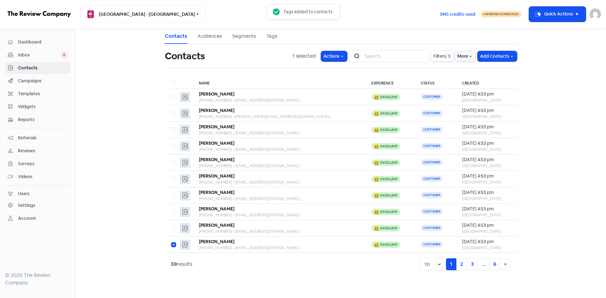
click at [443, 55] on span "Filters" at bounding box center [439, 56] width 13 height 7
select select "5"
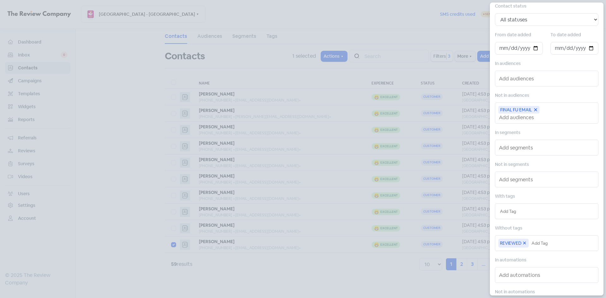
scroll to position [126, 0]
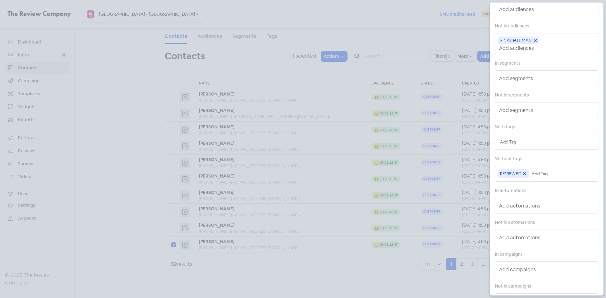
click at [524, 174] on icon at bounding box center [524, 173] width 5 height 5
click at [524, 174] on input "text" at bounding box center [546, 173] width 93 height 7
click at [516, 185] on div "REVIEWED" at bounding box center [546, 186] width 103 height 9
click at [436, 34] on div at bounding box center [303, 149] width 606 height 298
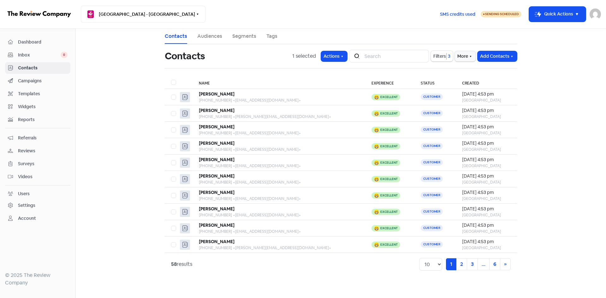
click at [170, 82] on th at bounding box center [172, 82] width 15 height 13
click at [171, 79] on label at bounding box center [171, 79] width 0 height 0
click at [173, 82] on input "checkbox" at bounding box center [173, 81] width 4 height 4
checkbox input "true"
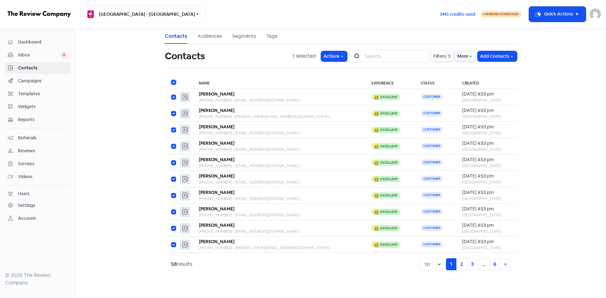
checkbox input "true"
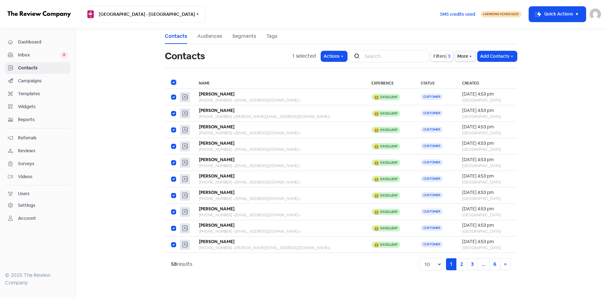
checkbox input "true"
click at [464, 56] on button "More" at bounding box center [465, 56] width 21 height 10
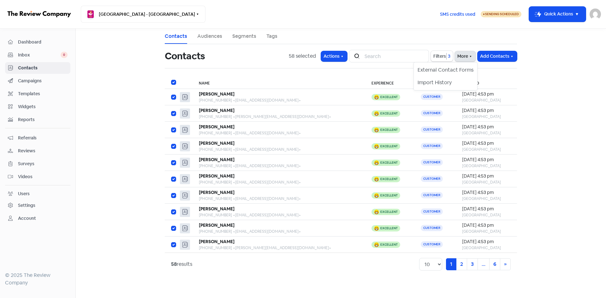
click at [463, 58] on button "More" at bounding box center [465, 56] width 21 height 10
click at [318, 56] on div "58 selected Actions" at bounding box center [319, 56] width 60 height 10
click at [330, 55] on button "Actions" at bounding box center [334, 56] width 26 height 10
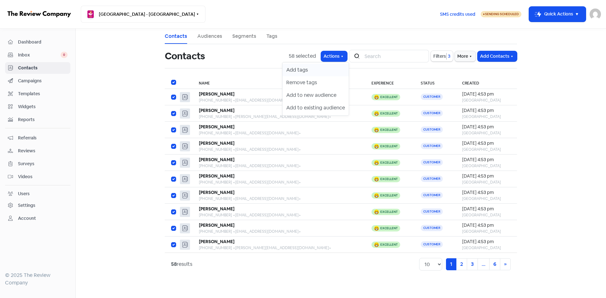
click at [308, 68] on button "Add tags" at bounding box center [316, 70] width 66 height 13
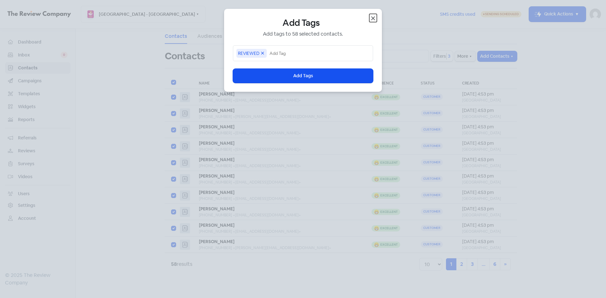
click at [373, 18] on icon "button" at bounding box center [373, 18] width 4 height 4
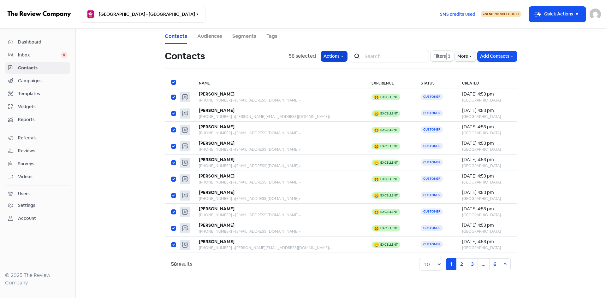
click at [340, 53] on button "Actions" at bounding box center [334, 56] width 26 height 10
click at [317, 108] on button "Add to existing audience" at bounding box center [316, 108] width 66 height 13
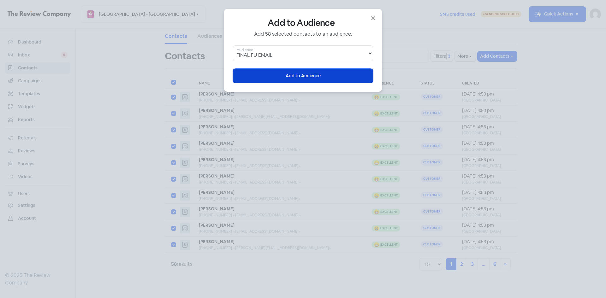
click at [293, 77] on span "Add to Audience" at bounding box center [303, 76] width 35 height 7
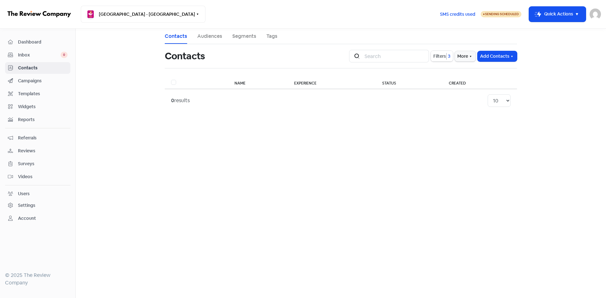
click at [440, 59] on span "Filters" at bounding box center [439, 56] width 13 height 7
select select "5"
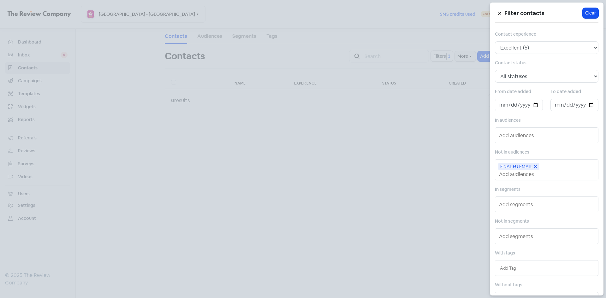
click at [535, 167] on icon at bounding box center [536, 167] width 4 height 4
click at [526, 164] on input "text" at bounding box center [547, 167] width 97 height 10
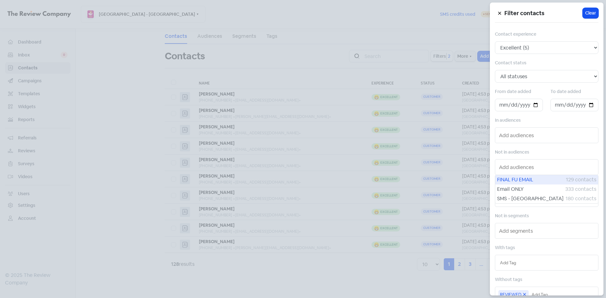
click at [525, 177] on span "FINAL FU EMAIL" at bounding box center [531, 180] width 69 height 8
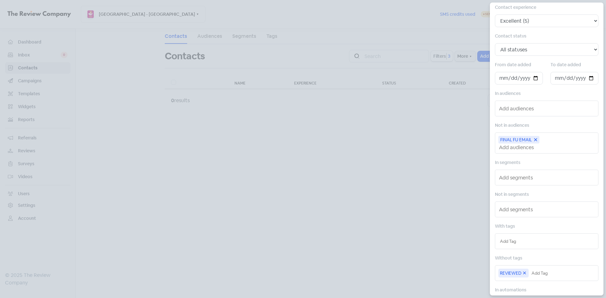
scroll to position [63, 0]
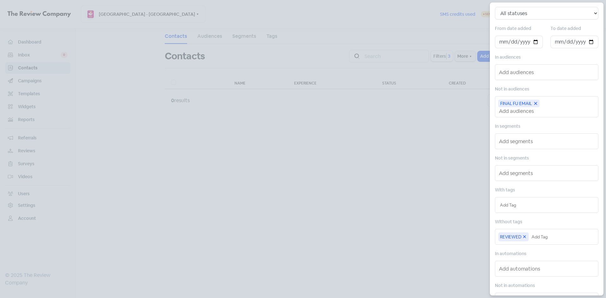
click at [377, 233] on div at bounding box center [303, 149] width 606 height 298
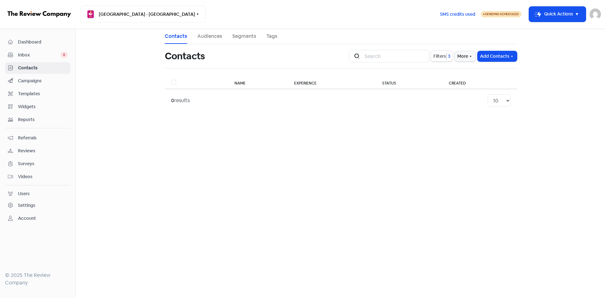
click at [204, 33] on link "Audiences" at bounding box center [209, 37] width 25 height 8
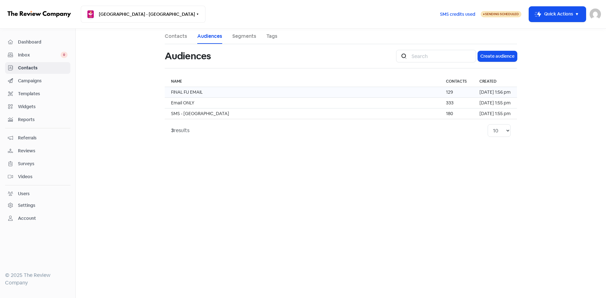
click at [350, 93] on td "FINAL FU EMAIL" at bounding box center [302, 92] width 275 height 11
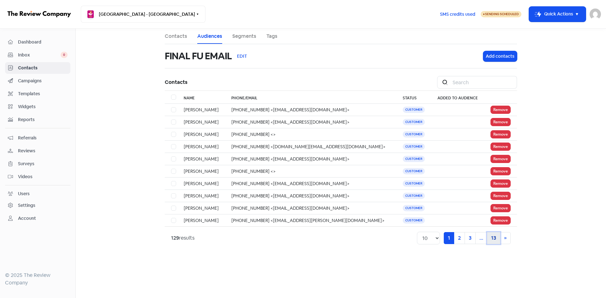
click at [494, 239] on link "13" at bounding box center [493, 238] width 13 height 12
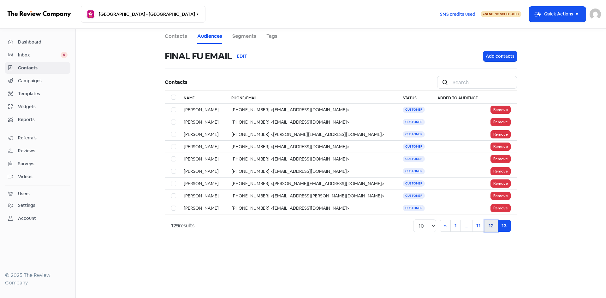
click at [489, 227] on link "12" at bounding box center [491, 226] width 13 height 12
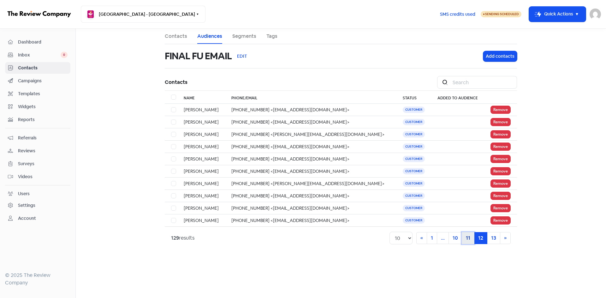
click at [472, 239] on link "11" at bounding box center [468, 238] width 13 height 12
click at [38, 39] on span "Dashboard" at bounding box center [43, 42] width 50 height 7
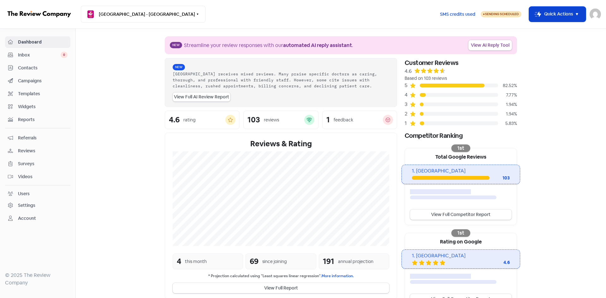
click at [558, 14] on button "Icon For Thunder-move Quick Actions" at bounding box center [557, 14] width 57 height 15
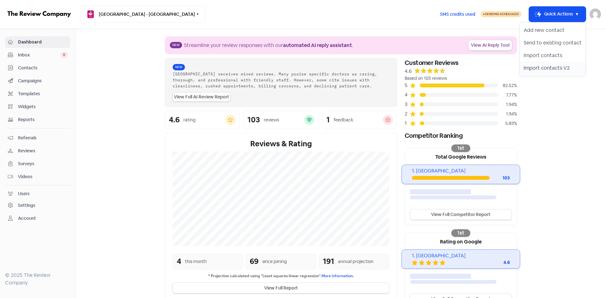
click at [534, 67] on button "Import contacts V2" at bounding box center [553, 68] width 66 height 13
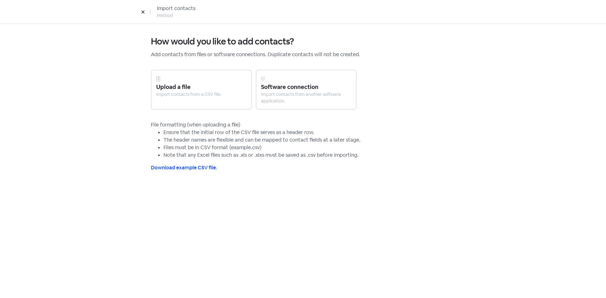
click at [190, 87] on div "Upload a file" at bounding box center [201, 87] width 90 height 9
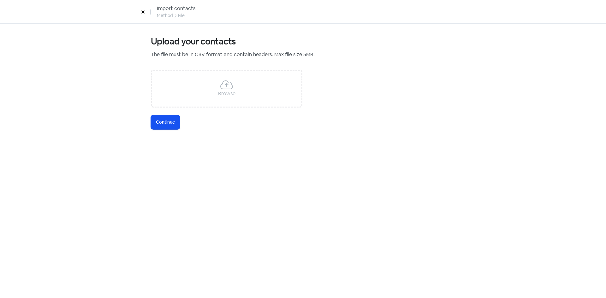
click at [190, 87] on div "Browse" at bounding box center [227, 89] width 152 height 38
click at [162, 121] on span "Continue" at bounding box center [165, 122] width 19 height 7
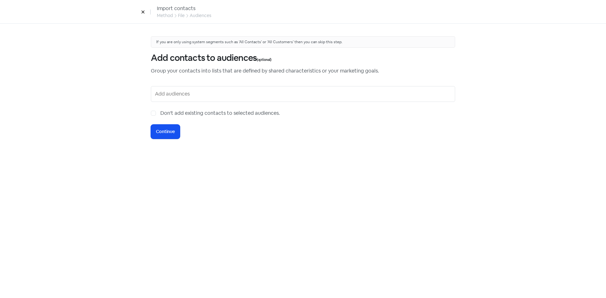
click at [173, 94] on input "text" at bounding box center [303, 94] width 297 height 10
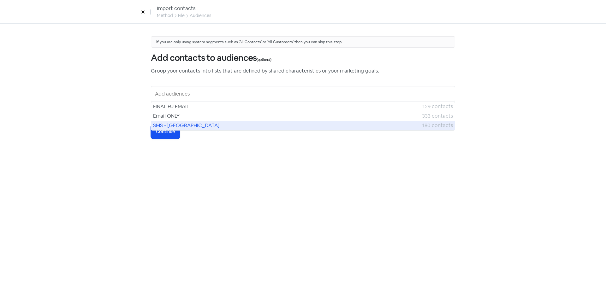
click at [170, 122] on span "SMS - Bangor" at bounding box center [287, 126] width 269 height 8
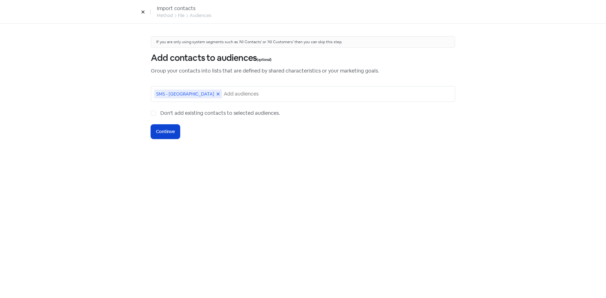
click at [170, 132] on span "Continue" at bounding box center [165, 131] width 19 height 7
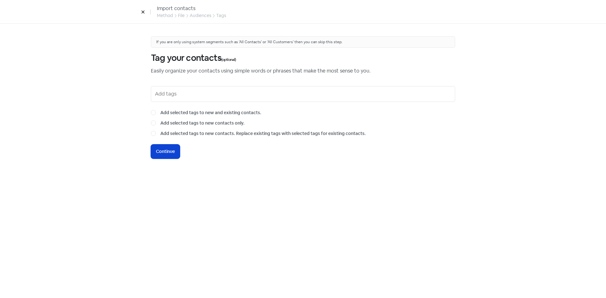
click at [168, 145] on button "Icon For Loading Continue" at bounding box center [165, 152] width 29 height 14
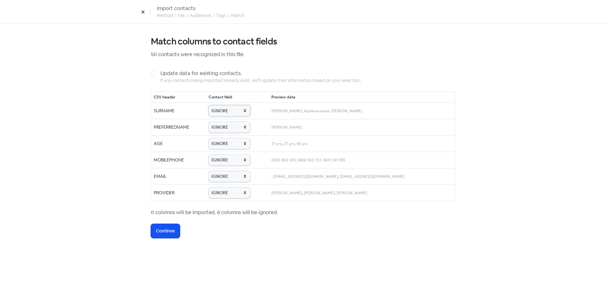
click at [245, 113] on select "IGNORE First name Last name Mobile number Email address Contact status Provider…" at bounding box center [230, 110] width 42 height 11
select select "last_name"
click at [217, 105] on select "IGNORE First name Last name Mobile number Email address Contact status Provider…" at bounding box center [230, 110] width 42 height 11
click at [236, 128] on select "IGNORE First name Last name Mobile number Email address Contact status Provider…" at bounding box center [230, 127] width 42 height 11
select select "first_name"
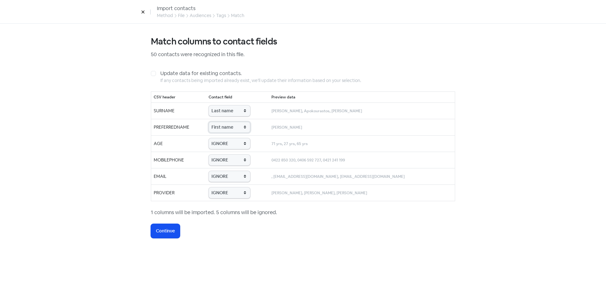
click at [217, 122] on select "IGNORE First name Last name Mobile number Email address Contact status Provider…" at bounding box center [230, 127] width 42 height 11
click at [236, 144] on select "IGNORE First name Last name Mobile number Email address Contact status Provider…" at bounding box center [230, 143] width 42 height 11
select select "age"
click at [217, 138] on select "IGNORE First name Last name Mobile number Email address Contact status Provider…" at bounding box center [230, 143] width 42 height 11
click at [235, 162] on select "IGNORE First name Last name Mobile number Email address Contact status Provider…" at bounding box center [230, 160] width 42 height 11
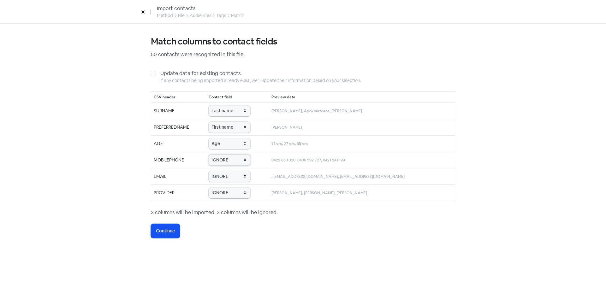
select select "phone"
click at [217, 155] on select "IGNORE First name Last name Mobile number Email address Contact status Provider…" at bounding box center [230, 160] width 42 height 11
click at [235, 177] on select "IGNORE First name Last name Mobile number Email address Contact status Provider…" at bounding box center [230, 176] width 42 height 11
select select "email"
click at [217, 171] on select "IGNORE First name Last name Mobile number Email address Contact status Provider…" at bounding box center [230, 176] width 42 height 11
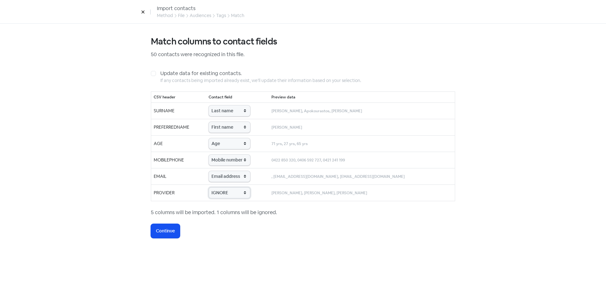
click at [236, 198] on select "IGNORE First name Last name Mobile number Email address Contact status Provider…" at bounding box center [230, 193] width 42 height 11
select select "provider_name"
click at [217, 188] on select "IGNORE First name Last name Mobile number Email address Contact status Provider…" at bounding box center [230, 193] width 42 height 11
click at [169, 233] on span "Continue" at bounding box center [165, 231] width 19 height 7
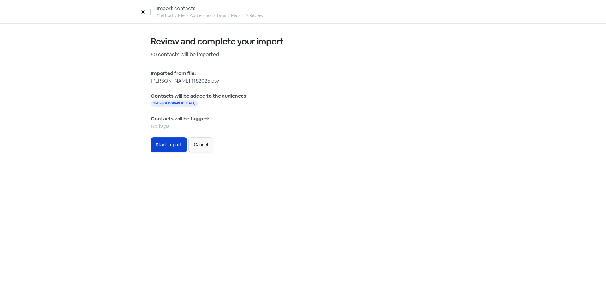
click at [168, 144] on span "Start Import" at bounding box center [169, 145] width 26 height 7
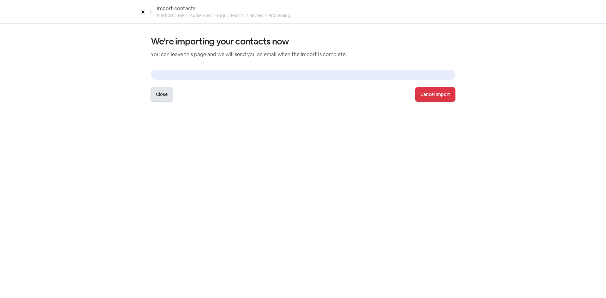
click at [152, 93] on button "Close" at bounding box center [162, 94] width 22 height 14
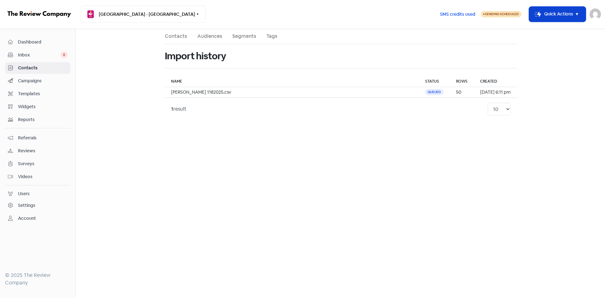
click at [551, 17] on button "Icon For Thunder-move Quick Actions" at bounding box center [557, 14] width 57 height 15
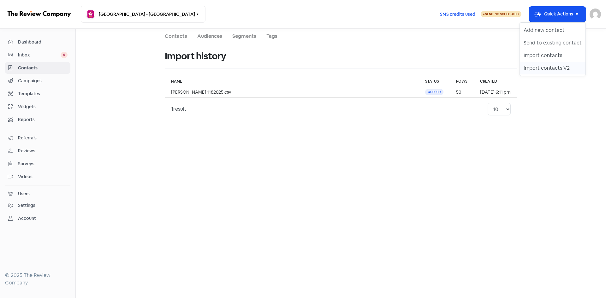
click at [545, 68] on button "Import contacts V2" at bounding box center [553, 68] width 66 height 13
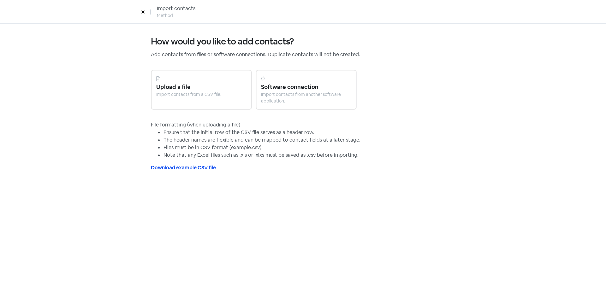
click at [180, 94] on div "Import contacts from a CSV file." at bounding box center [201, 94] width 90 height 7
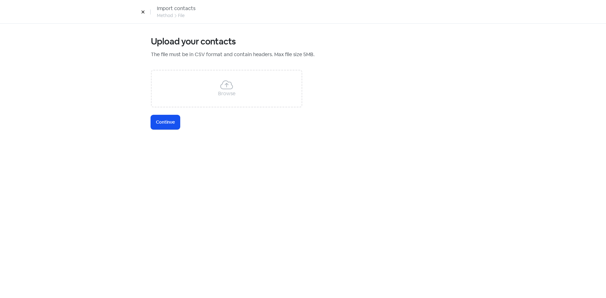
click at [193, 93] on div "Browse" at bounding box center [227, 89] width 152 height 38
click at [170, 122] on span "Continue" at bounding box center [165, 122] width 19 height 7
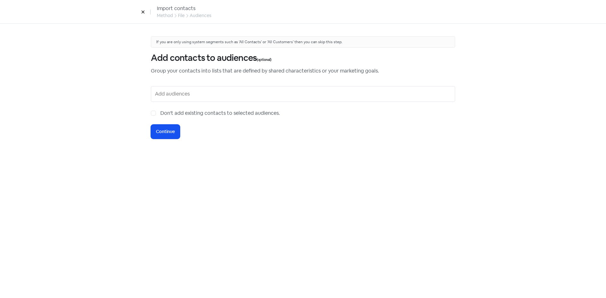
click at [202, 97] on input "text" at bounding box center [303, 94] width 297 height 10
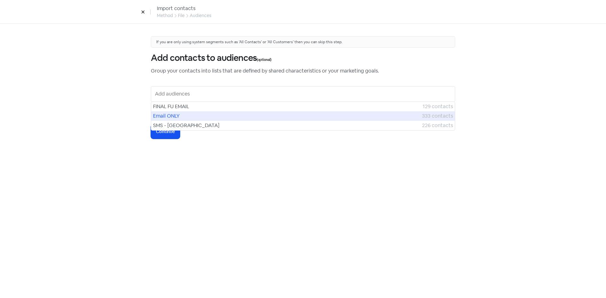
click at [185, 114] on span "Email ONLY" at bounding box center [287, 116] width 269 height 8
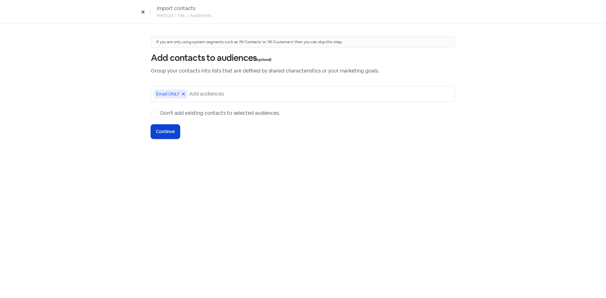
click at [161, 134] on span "Continue" at bounding box center [165, 131] width 19 height 7
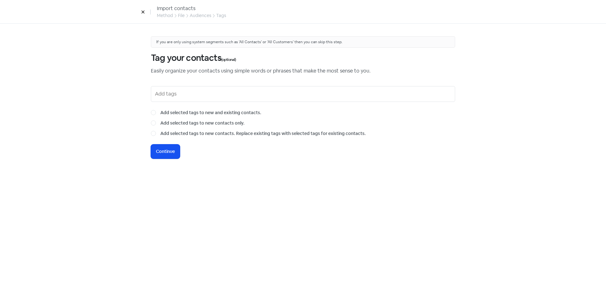
click at [177, 95] on input "text" at bounding box center [303, 94] width 297 height 10
click at [166, 150] on span "Continue" at bounding box center [165, 151] width 19 height 7
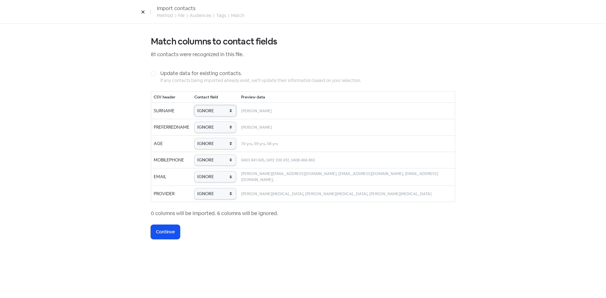
click at [213, 113] on select "IGNORE First name Last name Mobile number Email address Contact status Provider…" at bounding box center [215, 110] width 42 height 11
select select "last_name"
click at [206, 105] on select "IGNORE First name Last name Mobile number Email address Contact status Provider…" at bounding box center [215, 110] width 42 height 11
click at [217, 128] on select "IGNORE First name Last name Mobile number Email address Contact status Provider…" at bounding box center [215, 127] width 42 height 11
select select "first_name"
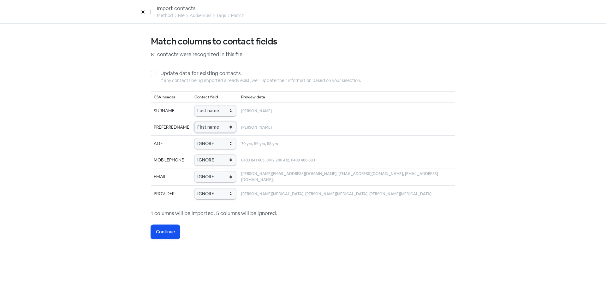
click at [206, 122] on select "IGNORE First name Last name Mobile number Email address Contact status Provider…" at bounding box center [215, 127] width 42 height 11
click at [218, 141] on select "IGNORE First name Last name Mobile number Email address Contact status Provider…" at bounding box center [215, 143] width 42 height 11
select select "age"
click at [206, 138] on select "IGNORE First name Last name Mobile number Email address Contact status Provider…" at bounding box center [215, 143] width 42 height 11
click at [225, 164] on select "IGNORE First name Last name Mobile number Email address Contact status Provider…" at bounding box center [215, 160] width 42 height 11
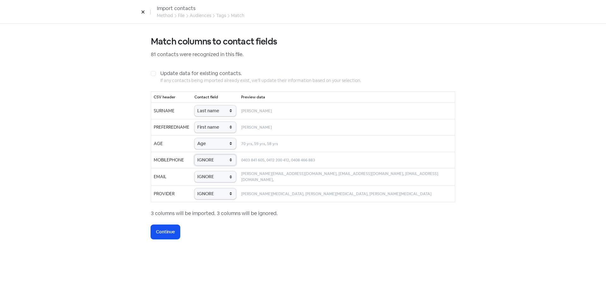
select select "phone"
click at [206, 155] on select "IGNORE First name Last name Mobile number Email address Contact status Provider…" at bounding box center [215, 160] width 42 height 11
click at [228, 176] on select "IGNORE First name Last name Mobile number Email address Contact status Provider…" at bounding box center [215, 176] width 42 height 11
select select "email"
click at [206, 171] on select "IGNORE First name Last name Mobile number Email address Contact status Provider…" at bounding box center [215, 176] width 42 height 11
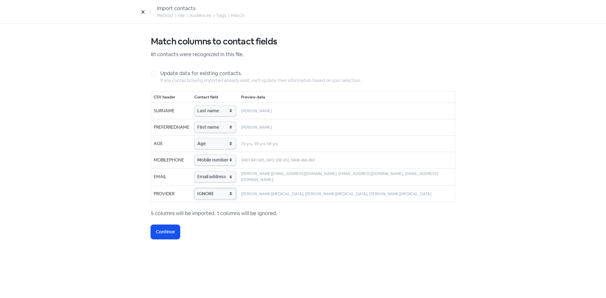
click at [224, 196] on select "IGNORE First name Last name Mobile number Email address Contact status Provider…" at bounding box center [215, 193] width 42 height 11
select select "provider_name"
click at [206, 188] on select "IGNORE First name Last name Mobile number Email address Contact status Provider…" at bounding box center [215, 193] width 42 height 11
click at [169, 232] on span "Continue" at bounding box center [165, 232] width 19 height 7
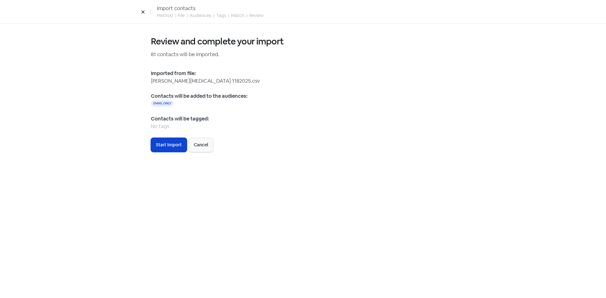
click at [169, 150] on button "Icon For Loading Start Import" at bounding box center [169, 145] width 36 height 14
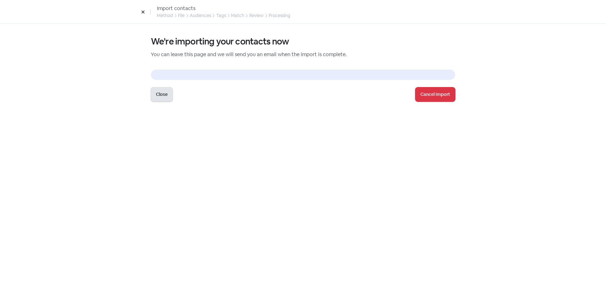
click at [166, 96] on button "Close" at bounding box center [162, 94] width 22 height 14
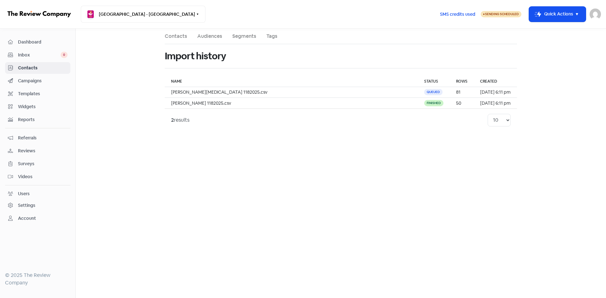
click at [492, 13] on span "Sending Scheduled" at bounding box center [502, 14] width 34 height 4
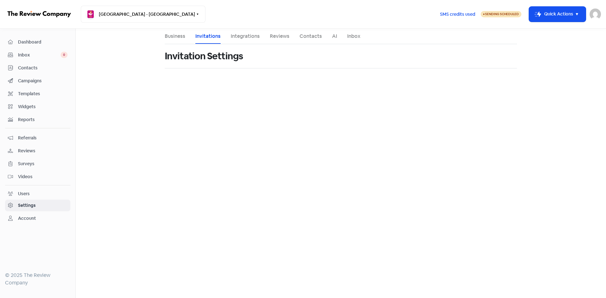
select select "Australia/Sydney"
select select "10:00:00"
select select "17:30:00"
select select "10:00:00"
select select "17:30:00"
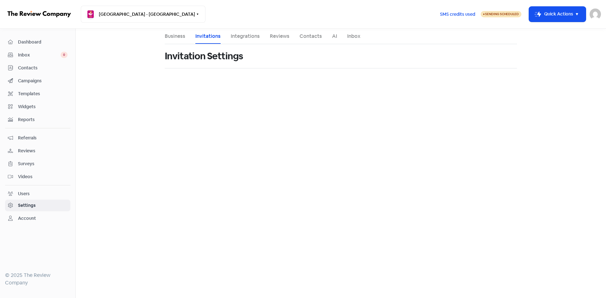
select select "10:00:00"
select select "17:30:00"
select select "10:00:00"
select select "17:30:00"
select select "10:00:00"
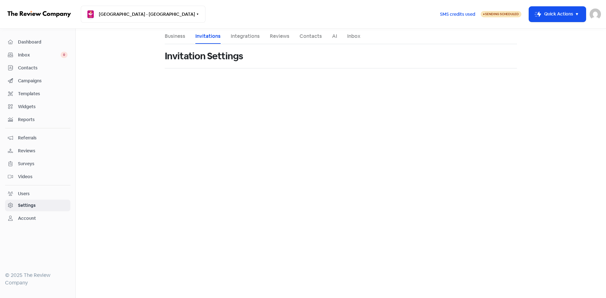
select select "17:30:00"
select select "AU"
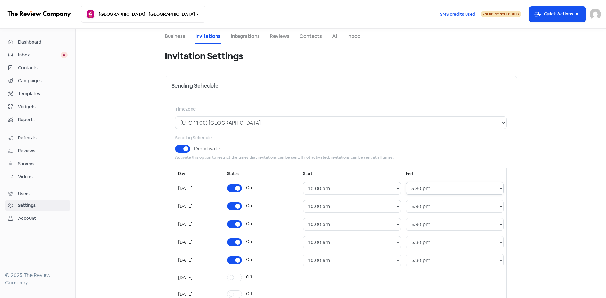
click at [445, 192] on select "24 Hours 12:00 am 12:30 am 1:00 am 1:30 am 2:00 am 2:30 am 3:00 am 3:30 am 4:00…" at bounding box center [455, 188] width 98 height 13
select select "18:30:00"
click at [410, 182] on select "24 Hours 12:00 am 12:30 am 1:00 am 1:30 am 2:00 am 2:30 am 3:00 am 3:30 am 4:00…" at bounding box center [455, 188] width 98 height 13
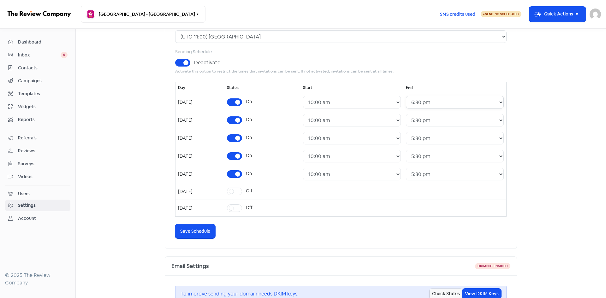
scroll to position [95, 0]
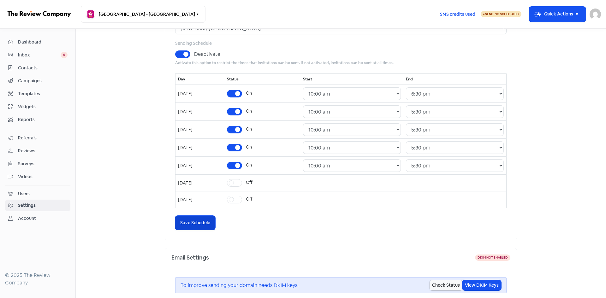
click at [188, 223] on span "Save Schedule" at bounding box center [195, 223] width 30 height 7
click at [252, 185] on label "Off" at bounding box center [249, 182] width 7 height 7
click at [250, 183] on input "Off" at bounding box center [248, 181] width 4 height 4
checkbox input "true"
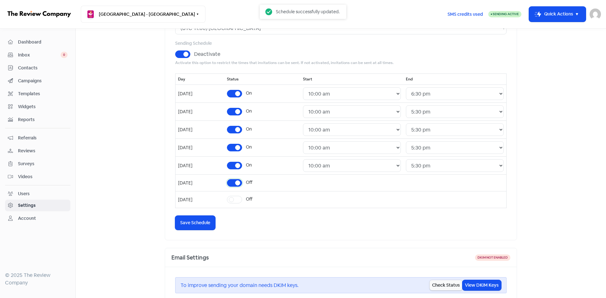
select select "09:00:00"
select select "17:30:00"
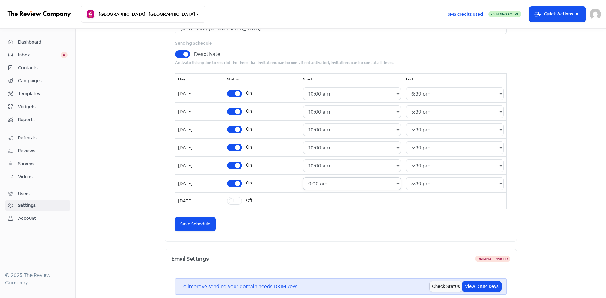
click at [387, 183] on select "24 Hours 12:00 am 12:30 am 1:00 am 1:30 am 2:00 am 2:30 am 3:00 am 3:30 am 4:00…" at bounding box center [352, 183] width 98 height 13
click at [191, 226] on span "Save Schedule" at bounding box center [195, 224] width 30 height 7
click at [31, 65] on span "Contacts" at bounding box center [43, 68] width 50 height 7
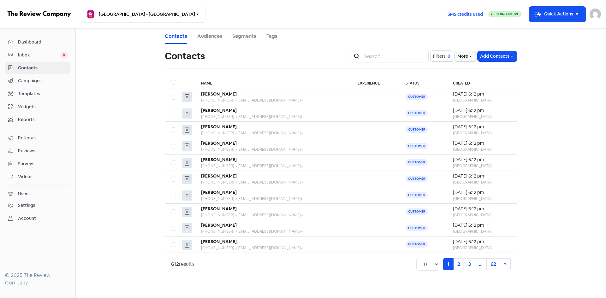
click at [28, 152] on span "Reviews" at bounding box center [43, 151] width 50 height 7
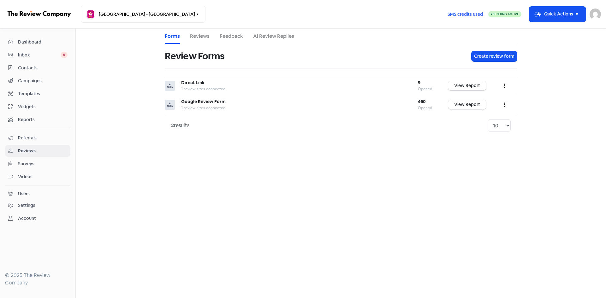
click at [27, 85] on link "Campaigns" at bounding box center [37, 81] width 65 height 12
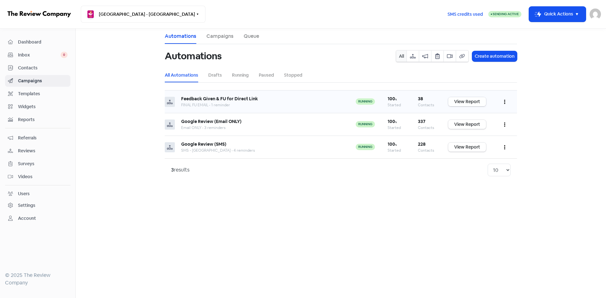
click at [466, 104] on link "View Report" at bounding box center [467, 101] width 38 height 9
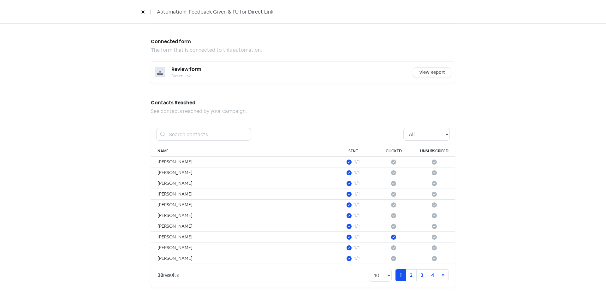
scroll to position [266, 0]
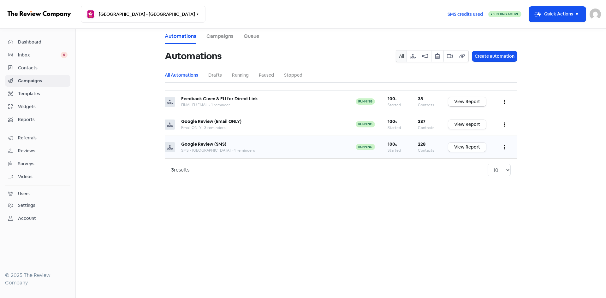
click at [467, 150] on link "View Report" at bounding box center [467, 147] width 38 height 9
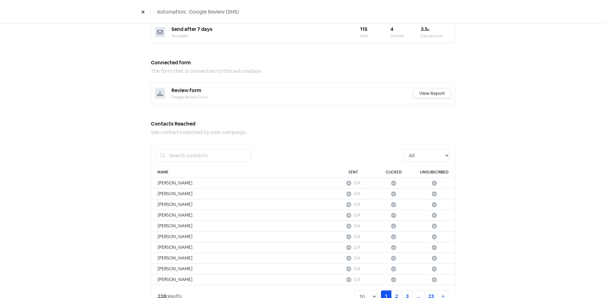
scroll to position [330, 0]
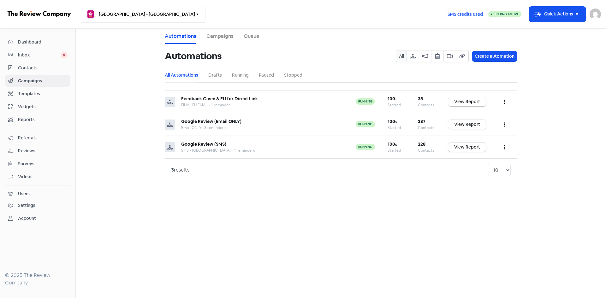
click at [122, 16] on button "[GEOGRAPHIC_DATA] - [GEOGRAPHIC_DATA]" at bounding box center [143, 14] width 125 height 17
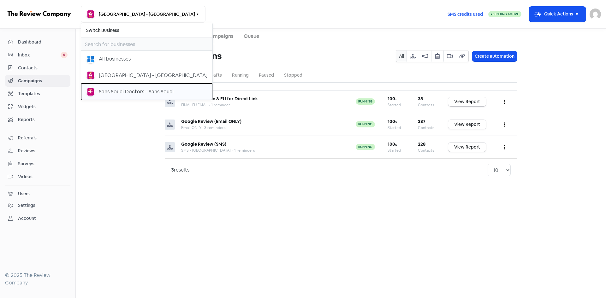
click at [126, 87] on div "Sans Souci Doctors - Sans Souci" at bounding box center [146, 91] width 121 height 9
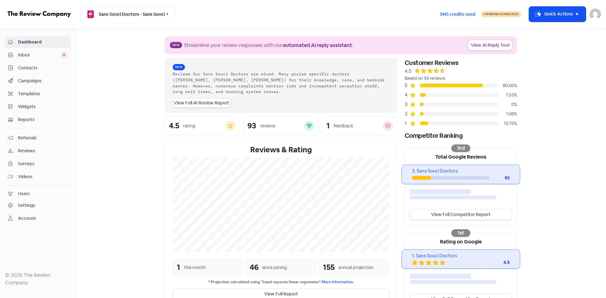
click at [504, 13] on span "Sending Scheduled" at bounding box center [502, 14] width 34 height 4
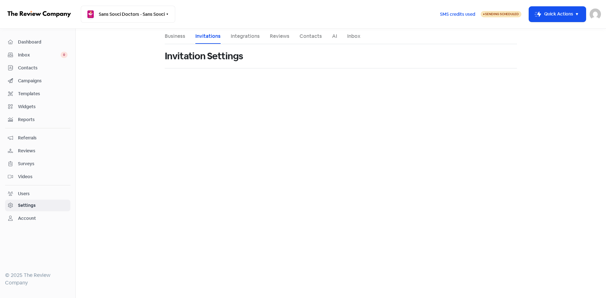
select select "[GEOGRAPHIC_DATA]/[GEOGRAPHIC_DATA]"
select select "10:00:00"
select select "17:30:00"
select select "10:00:00"
select select "17:30:00"
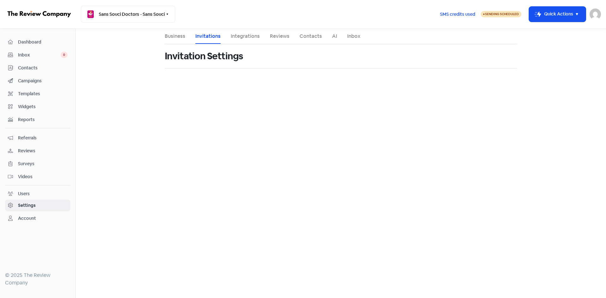
select select "10:00:00"
select select "17:30:00"
select select "10:00:00"
select select "17:30:00"
select select "10:00:00"
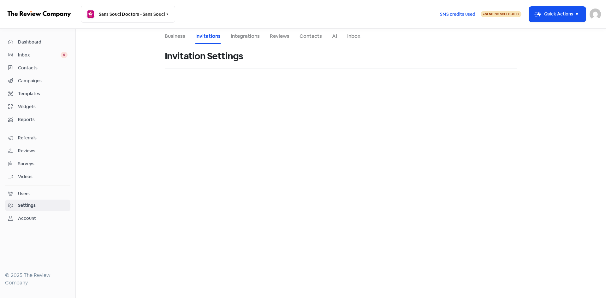
select select "17:30:00"
select select "AU"
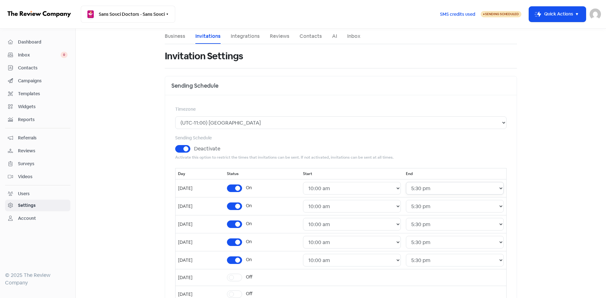
click at [445, 193] on select "24 Hours 12:00 am 12:30 am 1:00 am 1:30 am 2:00 am 2:30 am 3:00 am 3:30 am 4:00…" at bounding box center [455, 188] width 98 height 13
select select "19:00:00"
click at [410, 182] on select "24 Hours 12:00 am 12:30 am 1:00 am 1:30 am 2:00 am 2:30 am 3:00 am 3:30 am 4:00…" at bounding box center [455, 188] width 98 height 13
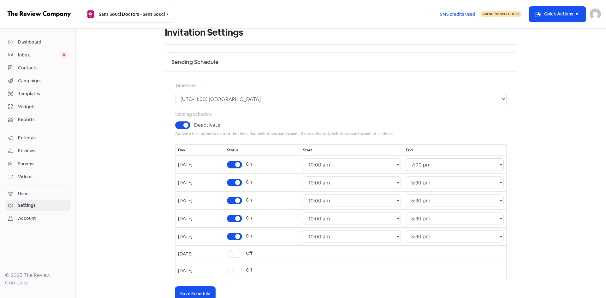
scroll to position [95, 0]
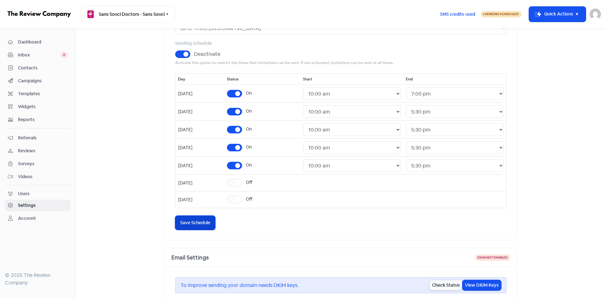
click at [202, 223] on span "Save Schedule" at bounding box center [195, 223] width 30 height 7
click at [31, 69] on span "Contacts" at bounding box center [43, 68] width 50 height 7
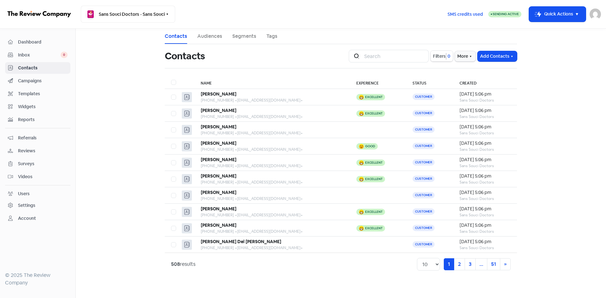
click at [440, 56] on span "Filters" at bounding box center [439, 56] width 13 height 7
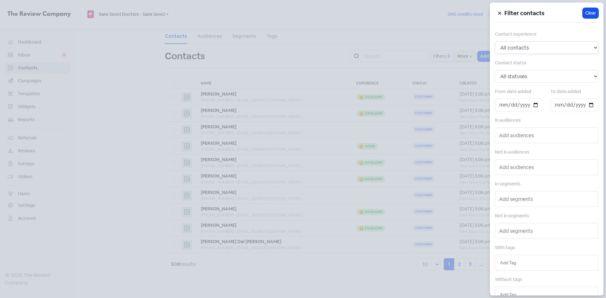
click at [520, 49] on select "All contacts Any experience (5, 4, 3, 2, 1) Positive experience (5, 4) Excellen…" at bounding box center [547, 47] width 104 height 13
select select "5"
click at [495, 41] on select "All contacts Any experience (5, 4, 3, 2, 1) Positive experience (5, 4) Excellen…" at bounding box center [547, 47] width 104 height 13
click at [519, 170] on input "text" at bounding box center [547, 167] width 97 height 10
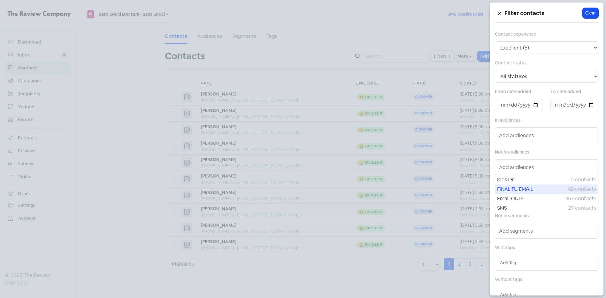
click at [519, 192] on span "FINAL FU EMAIL" at bounding box center [532, 190] width 71 height 8
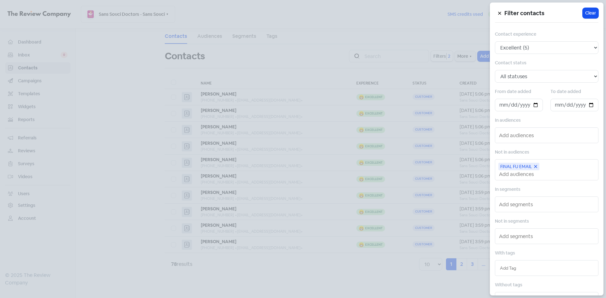
scroll to position [32, 0]
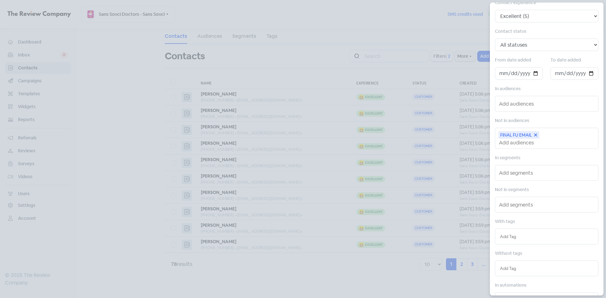
click at [515, 265] on input "text" at bounding box center [546, 268] width 93 height 7
click at [511, 278] on div "REVIEWED" at bounding box center [546, 281] width 103 height 9
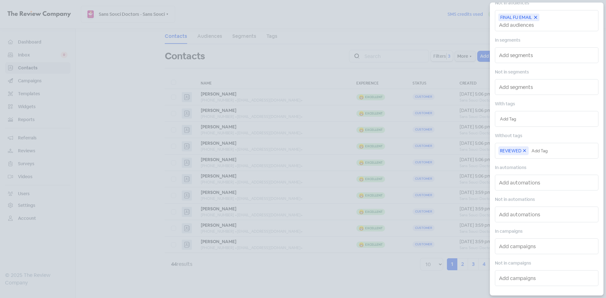
scroll to position [150, 0]
click at [278, 273] on div at bounding box center [303, 149] width 606 height 298
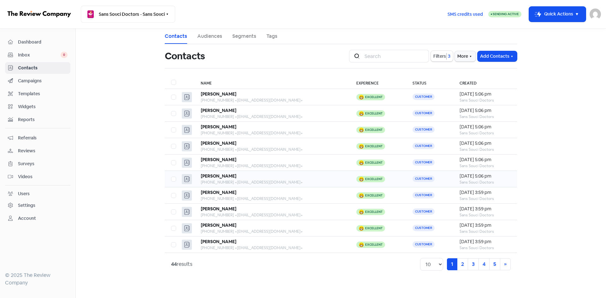
click at [171, 176] on label at bounding box center [171, 176] width 0 height 0
click at [173, 180] on input "checkbox" at bounding box center [173, 178] width 4 height 4
checkbox input "true"
click at [461, 265] on link "2" at bounding box center [462, 265] width 11 height 12
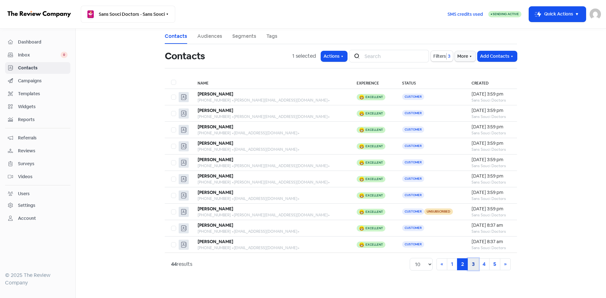
click at [470, 265] on link "3" at bounding box center [473, 265] width 11 height 12
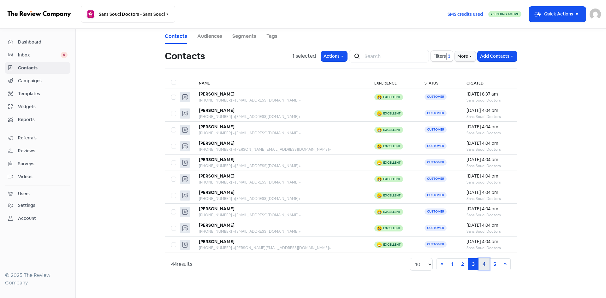
click at [481, 265] on link "4" at bounding box center [484, 265] width 11 height 12
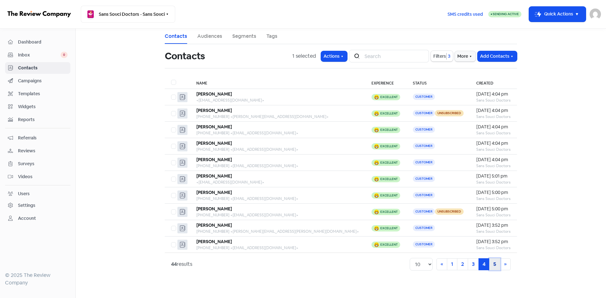
click at [492, 264] on link "5" at bounding box center [494, 265] width 11 height 12
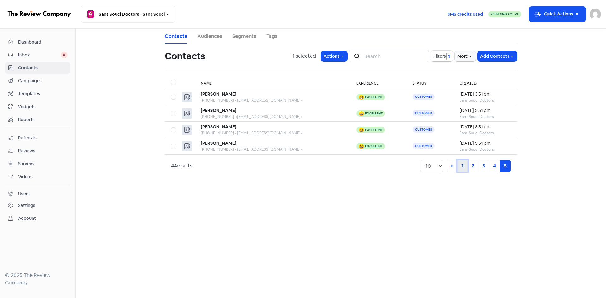
click at [461, 167] on link "1" at bounding box center [462, 166] width 10 height 12
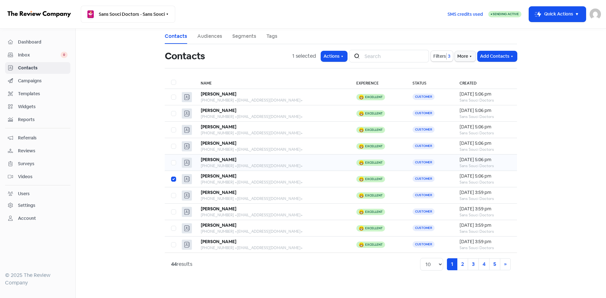
click at [174, 166] on div at bounding box center [173, 163] width 4 height 8
click at [171, 159] on label at bounding box center [171, 159] width 0 height 0
click at [173, 161] on input "checkbox" at bounding box center [173, 161] width 4 height 4
checkbox input "true"
click at [458, 267] on link "2" at bounding box center [462, 265] width 11 height 12
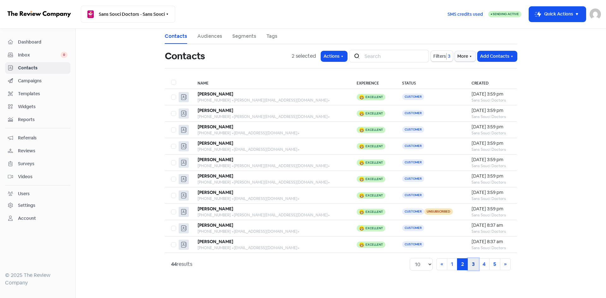
click at [470, 264] on link "3" at bounding box center [473, 265] width 11 height 12
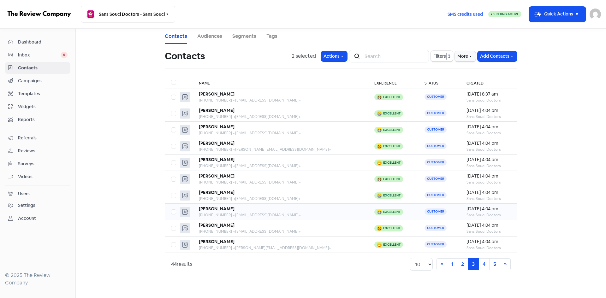
click at [171, 208] on label at bounding box center [171, 208] width 0 height 0
click at [175, 210] on input "checkbox" at bounding box center [173, 210] width 4 height 4
checkbox input "true"
click at [461, 266] on link "2" at bounding box center [462, 265] width 11 height 12
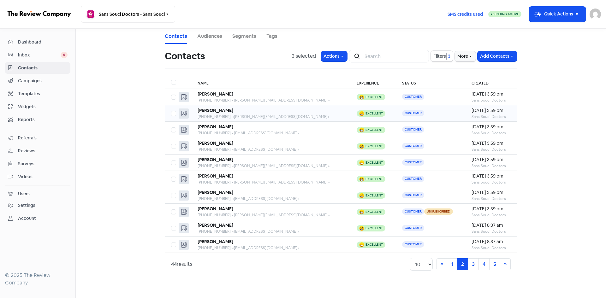
click at [171, 110] on label at bounding box center [171, 110] width 0 height 0
click at [174, 114] on input "checkbox" at bounding box center [173, 112] width 4 height 4
checkbox input "true"
click at [453, 265] on link "1" at bounding box center [452, 265] width 10 height 12
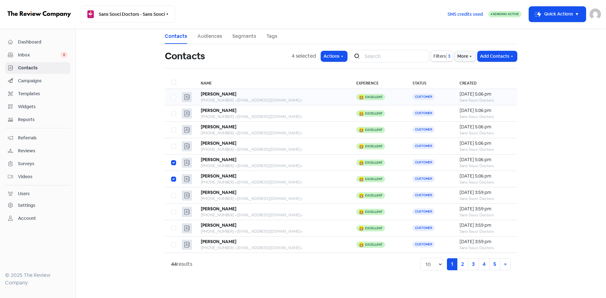
click at [171, 97] on td at bounding box center [173, 97] width 17 height 16
click at [171, 93] on label at bounding box center [171, 93] width 0 height 0
click at [175, 97] on input "checkbox" at bounding box center [173, 95] width 4 height 4
checkbox input "true"
click at [472, 264] on link "3" at bounding box center [473, 265] width 11 height 12
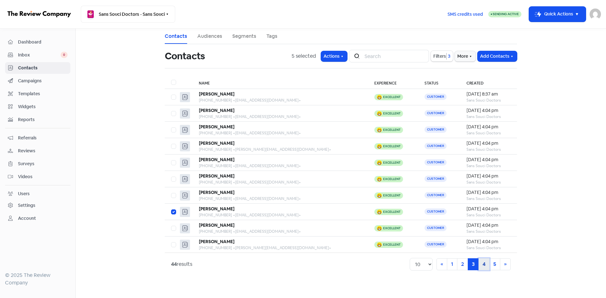
click at [481, 265] on link "4" at bounding box center [484, 265] width 11 height 12
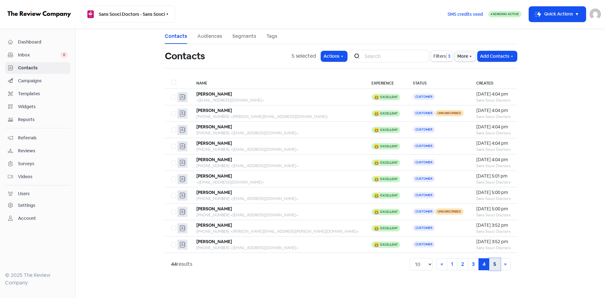
click at [492, 265] on link "5" at bounding box center [494, 265] width 11 height 12
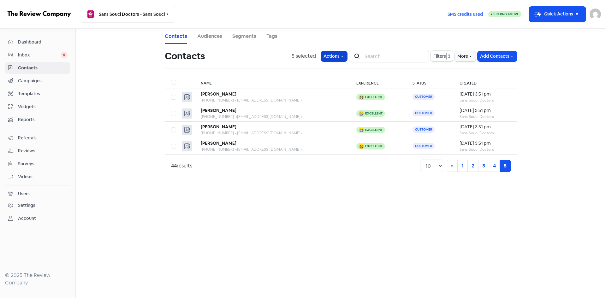
click at [343, 58] on icon "button" at bounding box center [342, 56] width 5 height 5
click at [311, 71] on button "Add tags" at bounding box center [316, 70] width 66 height 13
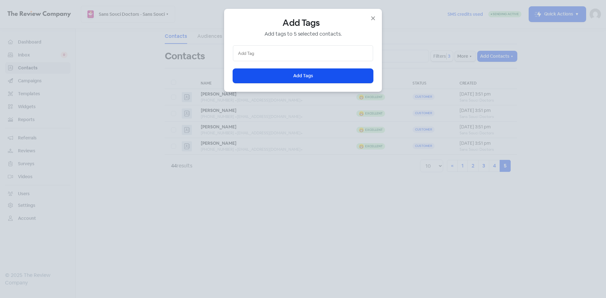
click at [275, 56] on input "text" at bounding box center [303, 53] width 130 height 7
click at [268, 64] on div "REVIEWED" at bounding box center [303, 65] width 140 height 9
click at [273, 74] on button "Icon For Loading Add Tags" at bounding box center [303, 76] width 140 height 14
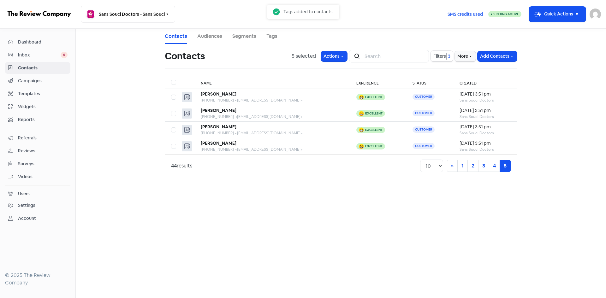
click at [443, 58] on span "Filters" at bounding box center [439, 56] width 13 height 7
select select "5"
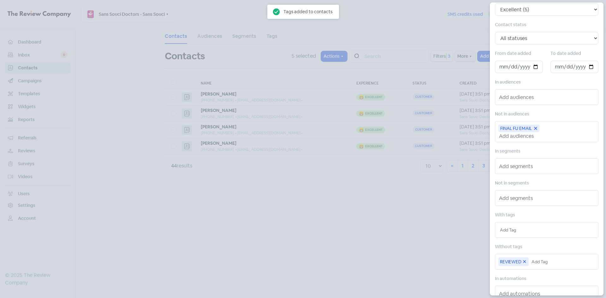
scroll to position [95, 0]
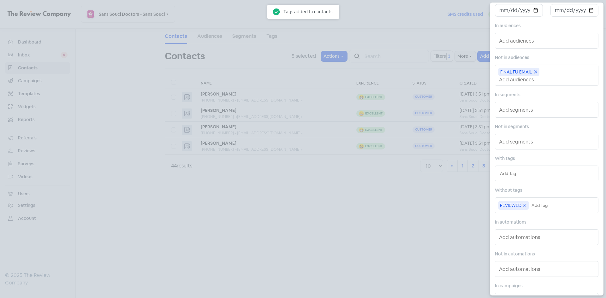
click at [524, 204] on icon at bounding box center [524, 205] width 5 height 5
click at [523, 205] on input "text" at bounding box center [546, 205] width 93 height 7
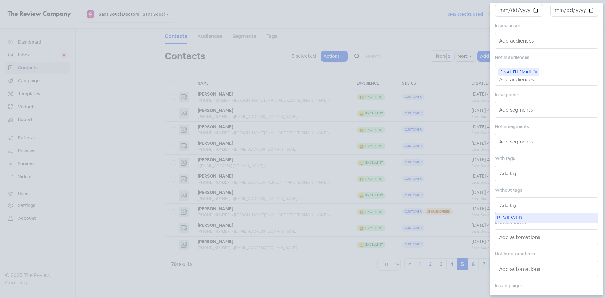
click at [521, 215] on div "REVIEWED" at bounding box center [546, 217] width 103 height 9
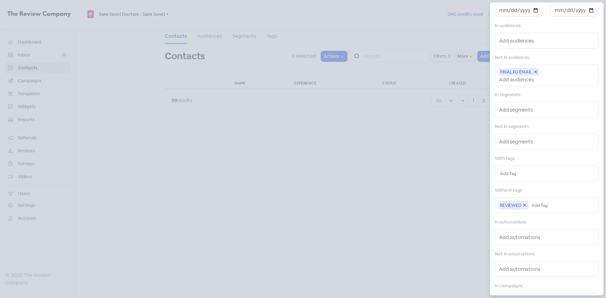
click at [394, 184] on div at bounding box center [303, 149] width 606 height 298
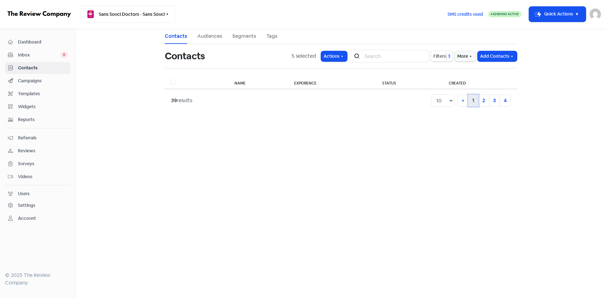
click at [472, 102] on link "1" at bounding box center [473, 101] width 10 height 12
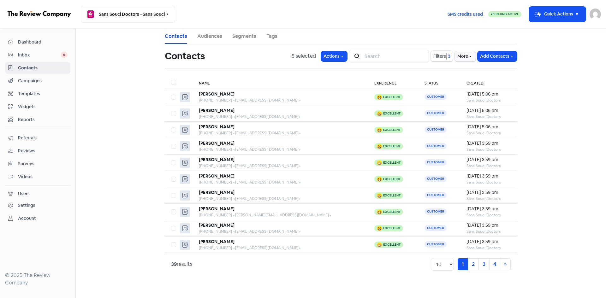
click at [303, 55] on div "5 selected" at bounding box center [304, 56] width 24 height 8
click at [437, 57] on span "Filters" at bounding box center [439, 56] width 13 height 7
select select "5"
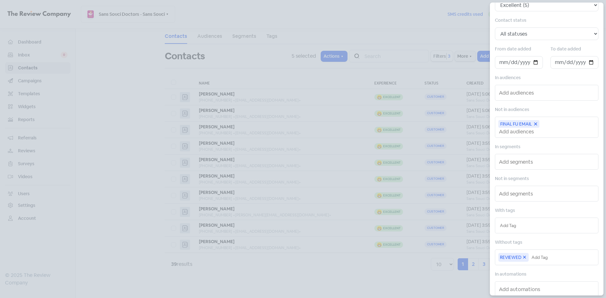
scroll to position [126, 0]
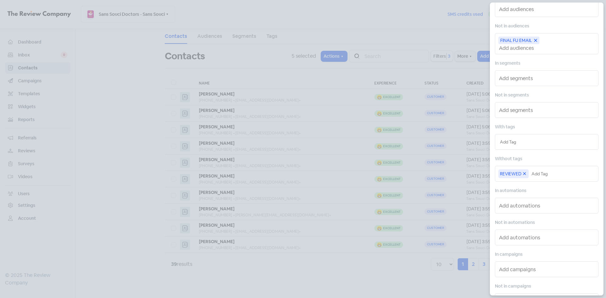
click at [523, 172] on icon at bounding box center [524, 173] width 5 height 5
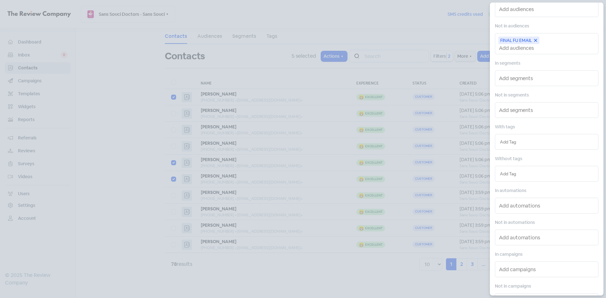
click at [213, 79] on div at bounding box center [303, 149] width 606 height 298
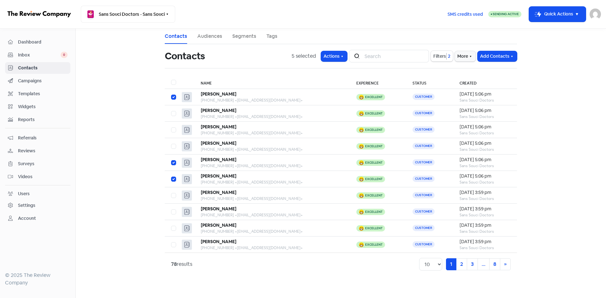
click at [27, 67] on span "Contacts" at bounding box center [43, 68] width 50 height 7
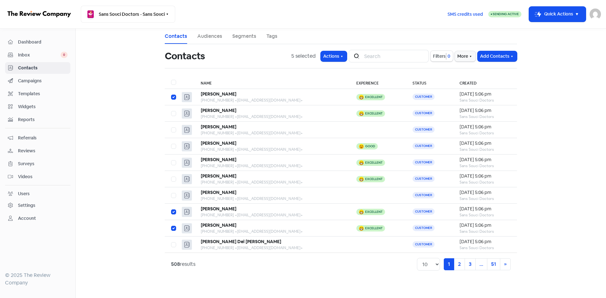
click at [171, 79] on label at bounding box center [171, 79] width 0 height 0
click at [175, 82] on input "checkbox" at bounding box center [173, 81] width 4 height 4
checkbox input "true"
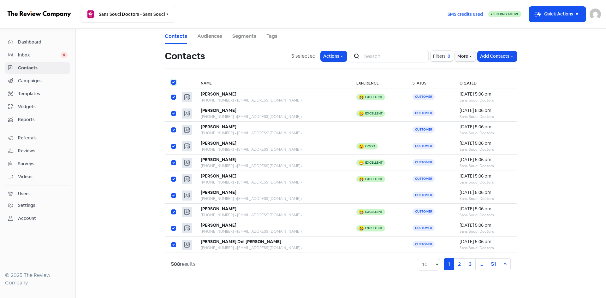
checkbox input "true"
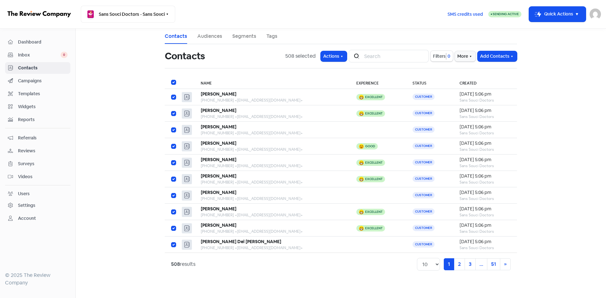
click at [171, 79] on label at bounding box center [171, 79] width 0 height 0
click at [175, 82] on input "checkbox" at bounding box center [173, 81] width 4 height 4
checkbox input "false"
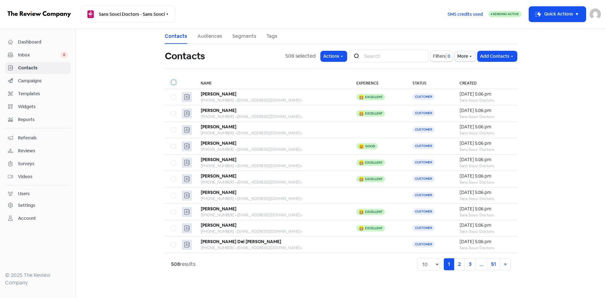
checkbox input "false"
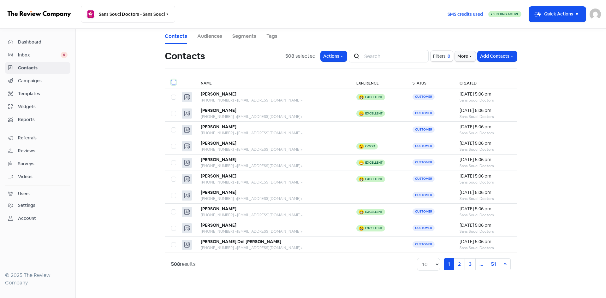
checkbox input "false"
click at [437, 56] on span "Filters" at bounding box center [439, 56] width 13 height 7
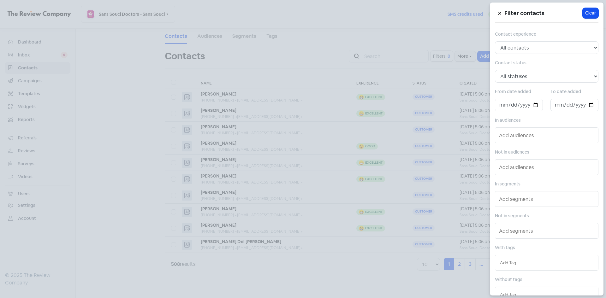
click at [510, 165] on input "text" at bounding box center [547, 167] width 97 height 10
click at [516, 191] on span "FINAL FU EMAIL" at bounding box center [532, 190] width 71 height 8
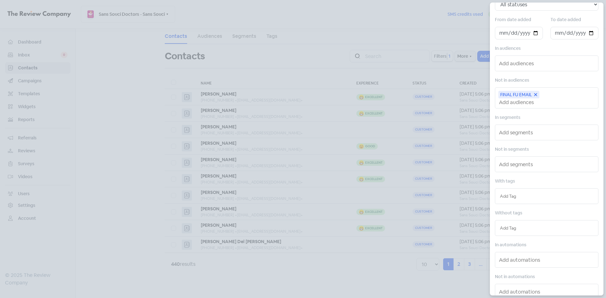
scroll to position [95, 0]
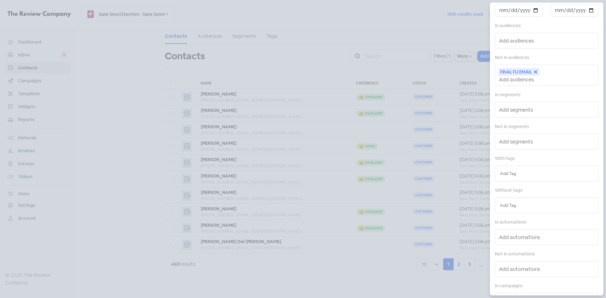
click at [504, 209] on li at bounding box center [546, 205] width 97 height 9
click at [506, 206] on input "text" at bounding box center [546, 205] width 93 height 7
click at [509, 216] on div "REVIEWED" at bounding box center [546, 217] width 103 height 9
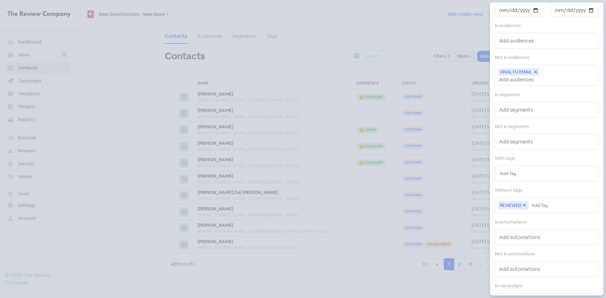
click at [348, 274] on div at bounding box center [303, 149] width 606 height 298
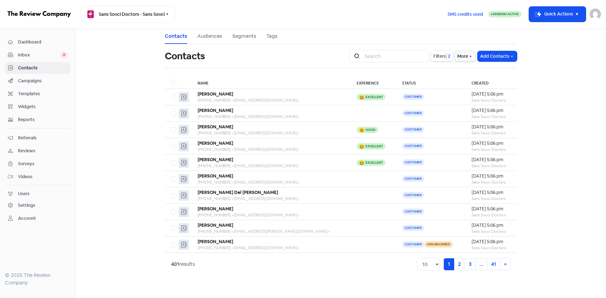
click at [436, 56] on span "Filters" at bounding box center [439, 56] width 13 height 7
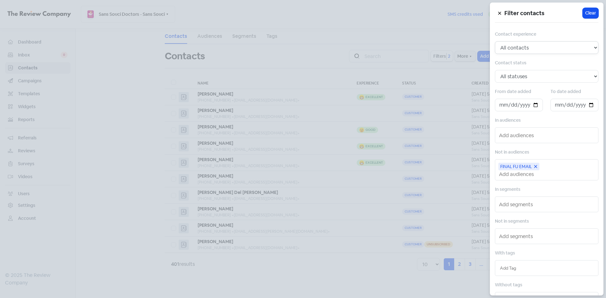
click at [529, 49] on select "All contacts Any experience (5, 4, 3, 2, 1) Positive experience (5, 4) Excellen…" at bounding box center [547, 47] width 104 height 13
select select "5"
click at [495, 41] on select "All contacts Any experience (5, 4, 3, 2, 1) Positive experience (5, 4) Excellen…" at bounding box center [547, 47] width 104 height 13
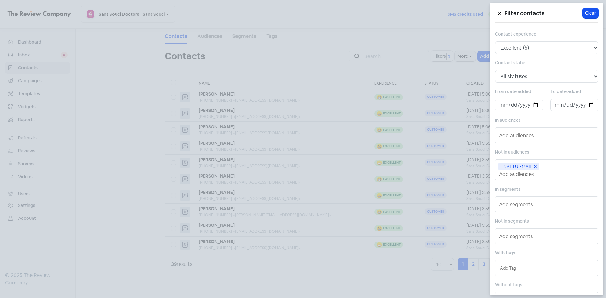
click at [398, 72] on div at bounding box center [303, 149] width 606 height 298
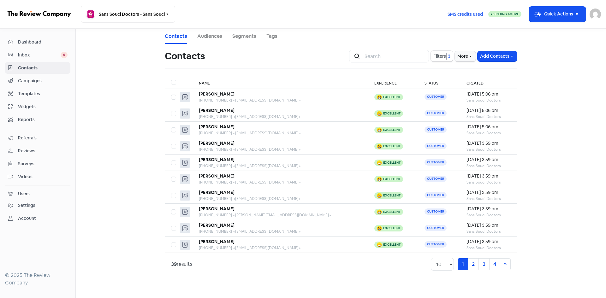
click at [171, 79] on label at bounding box center [171, 79] width 0 height 0
click at [173, 82] on input "checkbox" at bounding box center [173, 81] width 4 height 4
checkbox input "true"
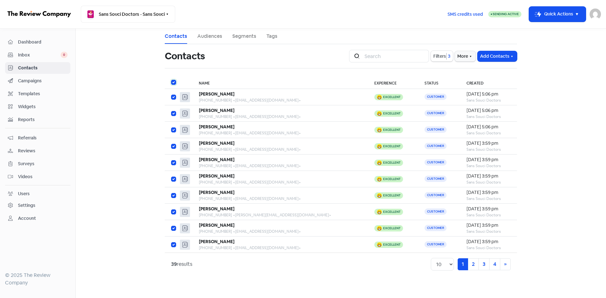
checkbox input "true"
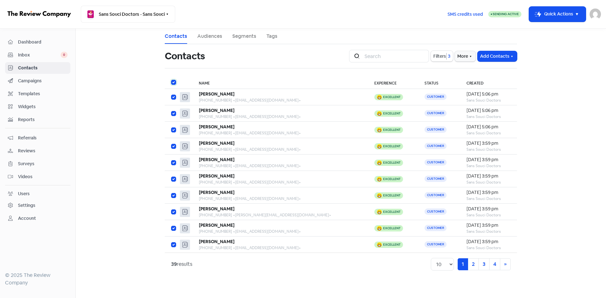
checkbox input "true"
click at [343, 56] on icon "button" at bounding box center [343, 56] width 2 height 1
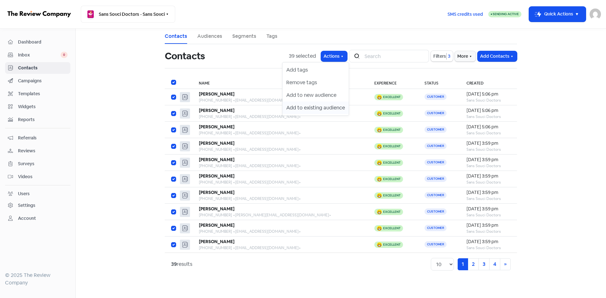
click at [321, 110] on button "Add to existing audience" at bounding box center [316, 108] width 66 height 13
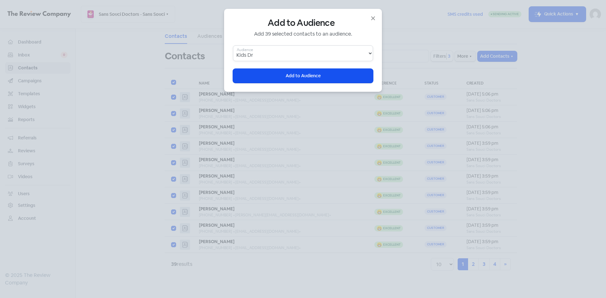
click at [279, 57] on select "Kids Dr FINAL FU EMAIL Email ONLY SMS" at bounding box center [303, 53] width 140 height 16
select select "arOes1Ck"
click at [233, 45] on select "Kids Dr FINAL FU EMAIL Email ONLY SMS" at bounding box center [303, 53] width 140 height 16
click at [302, 78] on span "Add to Audience" at bounding box center [303, 76] width 35 height 7
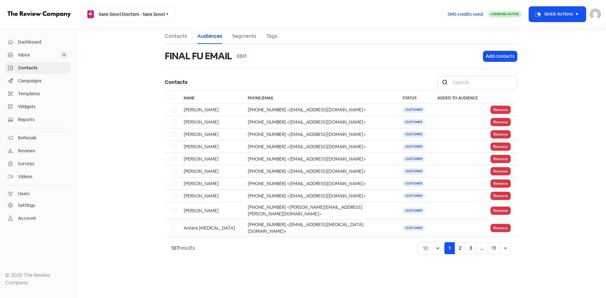
drag, startPoint x: 167, startPoint y: 39, endPoint x: 171, endPoint y: 39, distance: 4.1
click at [167, 39] on link "Contacts" at bounding box center [176, 37] width 22 height 8
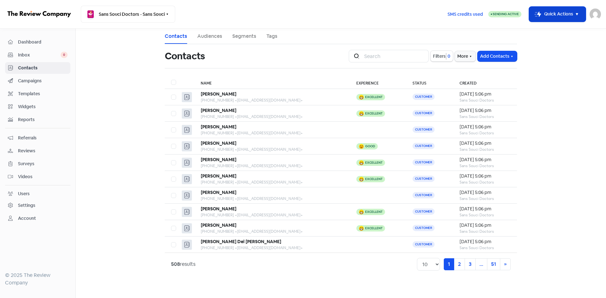
click at [534, 14] on rect "button" at bounding box center [538, 14] width 8 height 8
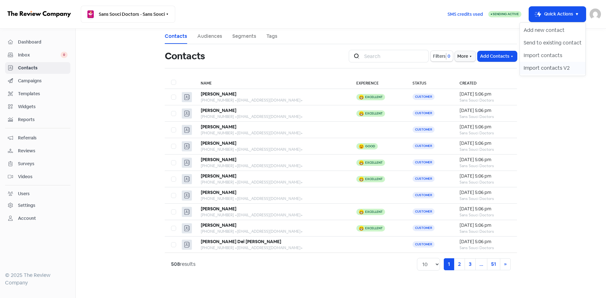
click at [533, 66] on button "Import contacts V2" at bounding box center [553, 68] width 66 height 13
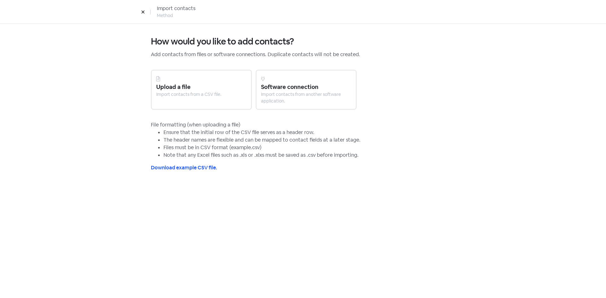
click at [186, 88] on div "Upload a file" at bounding box center [201, 87] width 90 height 9
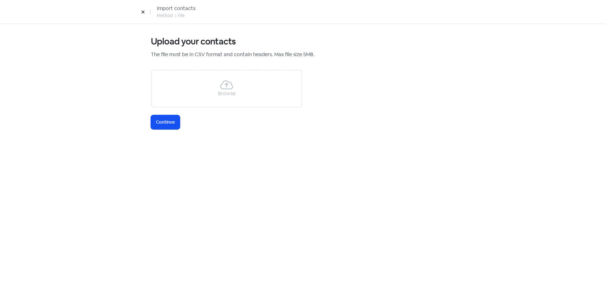
click at [186, 87] on div "Browse" at bounding box center [227, 89] width 152 height 38
click at [169, 122] on span "Continue" at bounding box center [165, 122] width 19 height 7
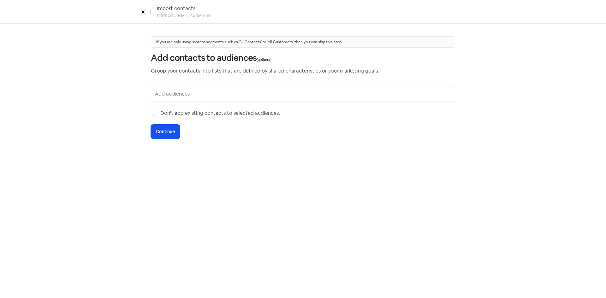
click at [176, 93] on input "text" at bounding box center [303, 94] width 297 height 10
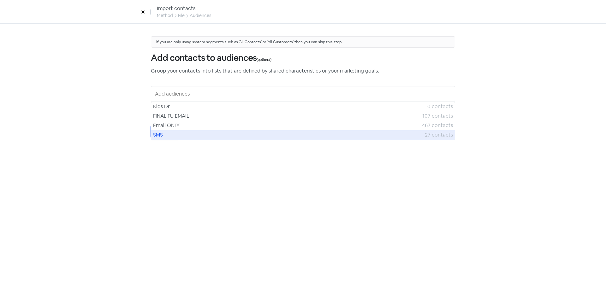
click at [166, 131] on span "SMS" at bounding box center [289, 135] width 272 height 8
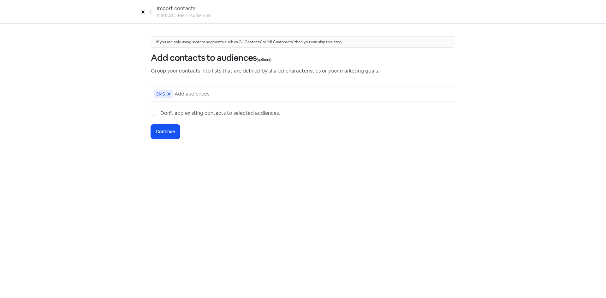
click at [142, 12] on icon at bounding box center [143, 12] width 4 height 4
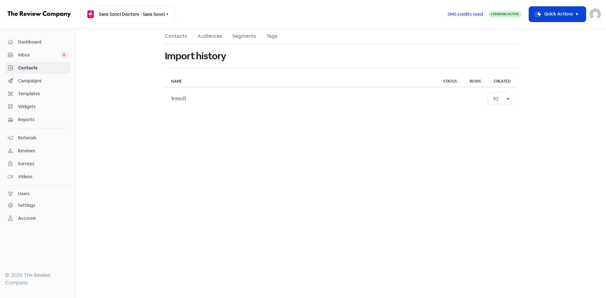
click at [557, 15] on button "Icon For Thunder-move Quick Actions" at bounding box center [557, 14] width 57 height 15
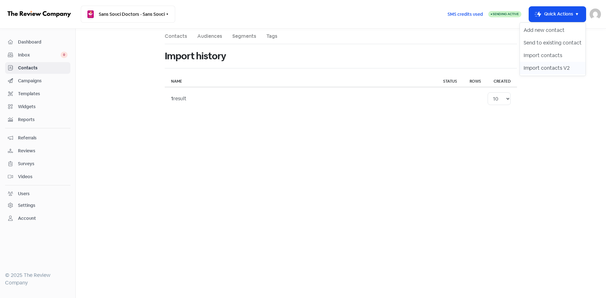
click at [546, 68] on button "Import contacts V2" at bounding box center [553, 68] width 66 height 13
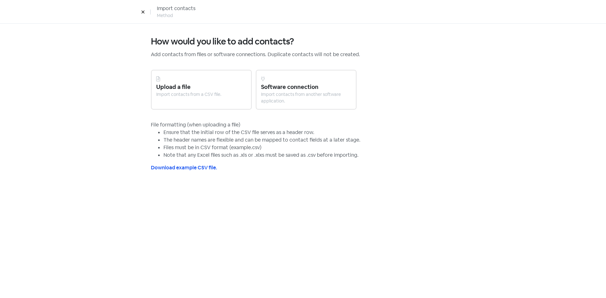
click at [173, 81] on div at bounding box center [201, 79] width 90 height 8
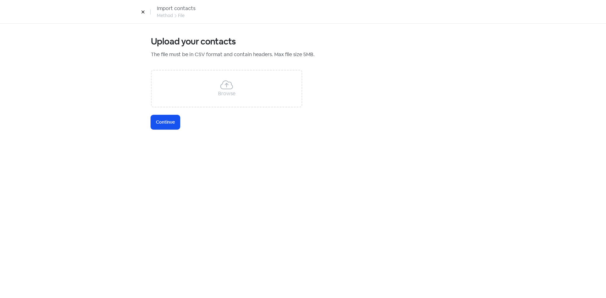
click at [184, 81] on div "Browse" at bounding box center [227, 89] width 152 height 38
click at [164, 127] on button "Icon For Loading Continue" at bounding box center [165, 122] width 29 height 14
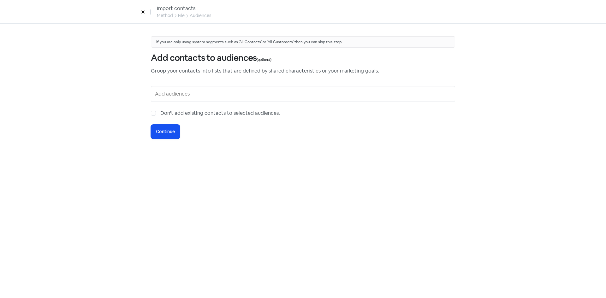
click at [173, 95] on input "text" at bounding box center [303, 94] width 297 height 10
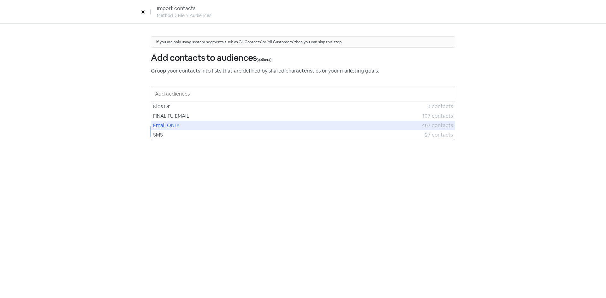
click at [171, 126] on span "Email ONLY" at bounding box center [287, 126] width 269 height 8
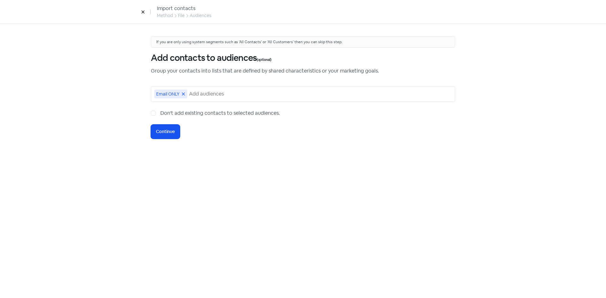
click at [182, 95] on icon at bounding box center [184, 94] width 4 height 4
click at [181, 95] on input "text" at bounding box center [303, 94] width 297 height 10
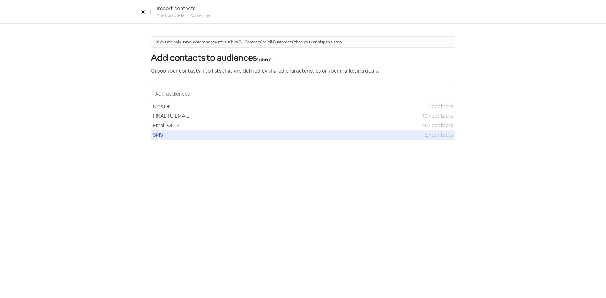
click at [166, 133] on span "SMS" at bounding box center [289, 135] width 272 height 8
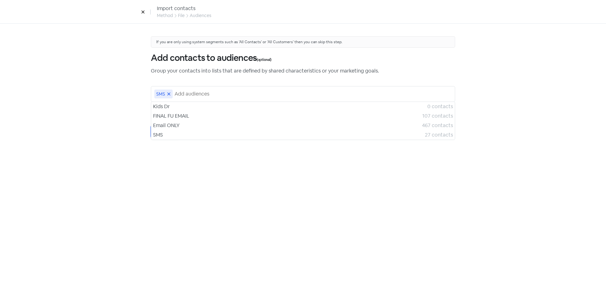
click at [167, 128] on button "Icon For Loading Continue" at bounding box center [165, 132] width 29 height 14
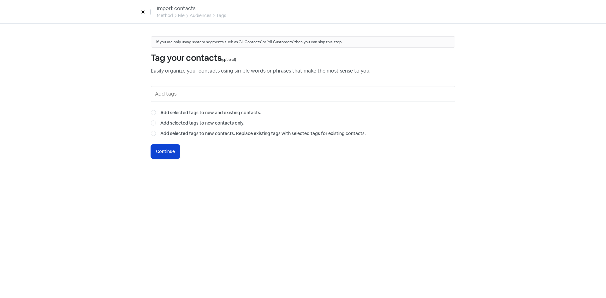
click at [162, 146] on button "Icon For Loading Continue" at bounding box center [165, 152] width 29 height 14
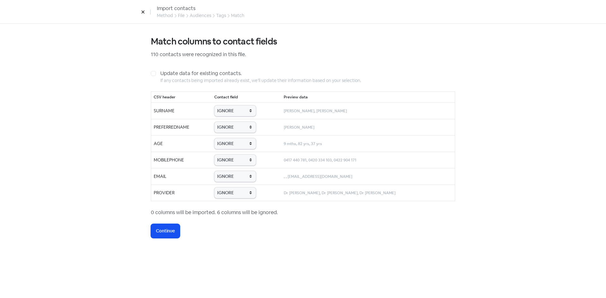
click at [254, 116] on td "IGNORE First name Last name Mobile number Email address Contact status Provider…" at bounding box center [246, 111] width 69 height 16
click at [241, 111] on select "IGNORE First name Last name Mobile number Email address Contact status Provider…" at bounding box center [235, 110] width 42 height 11
select select "last_name"
click at [214, 105] on select "IGNORE First name Last name Mobile number Email address Contact status Provider…" at bounding box center [235, 110] width 42 height 11
drag, startPoint x: 232, startPoint y: 126, endPoint x: 232, endPoint y: 130, distance: 4.4
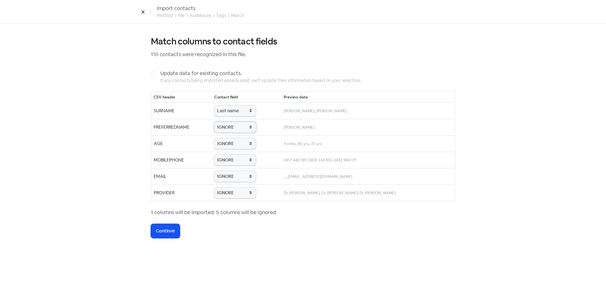
click at [232, 126] on select "IGNORE First name Last name Mobile number Email address Contact status Provider…" at bounding box center [235, 127] width 42 height 11
select select "first_name"
click at [214, 122] on select "IGNORE First name Last name Mobile number Email address Contact status Provider…" at bounding box center [235, 127] width 42 height 11
click at [232, 140] on select "IGNORE First name Last name Mobile number Email address Contact status Provider…" at bounding box center [235, 143] width 42 height 11
select select "age"
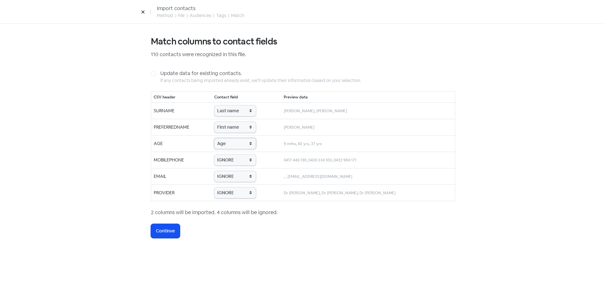
click at [214, 138] on select "IGNORE First name Last name Mobile number Email address Contact status Provider…" at bounding box center [235, 143] width 42 height 11
click at [230, 161] on select "IGNORE First name Last name Mobile number Email address Contact status Provider…" at bounding box center [235, 160] width 42 height 11
select select "phone"
click at [214, 155] on select "IGNORE First name Last name Mobile number Email address Contact status Provider…" at bounding box center [235, 160] width 42 height 11
click at [233, 176] on select "IGNORE First name Last name Mobile number Email address Contact status Provider…" at bounding box center [235, 176] width 42 height 11
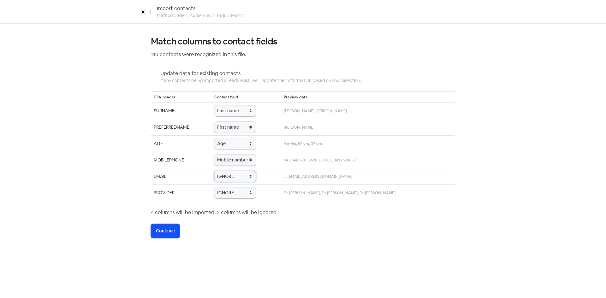
select select "email"
click at [214, 171] on select "IGNORE First name Last name Mobile number Email address Contact status Provider…" at bounding box center [235, 176] width 42 height 11
click at [228, 192] on select "IGNORE First name Last name Mobile number Email address Contact status Provider…" at bounding box center [235, 193] width 42 height 11
select select "provider_name"
click at [214, 188] on select "IGNORE First name Last name Mobile number Email address Contact status Provider…" at bounding box center [235, 193] width 42 height 11
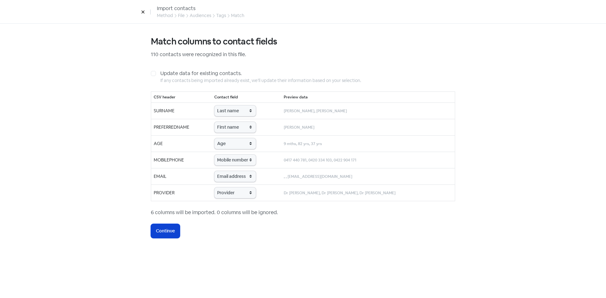
click at [165, 232] on span "Continue" at bounding box center [165, 231] width 19 height 7
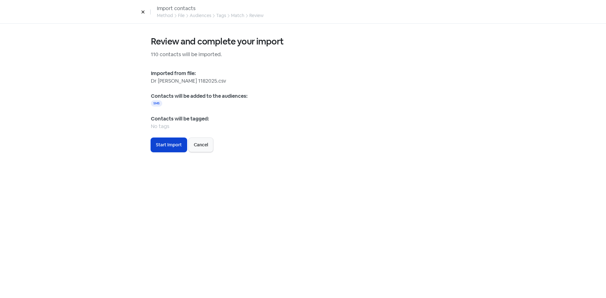
click at [162, 147] on span "Start Import" at bounding box center [169, 145] width 26 height 7
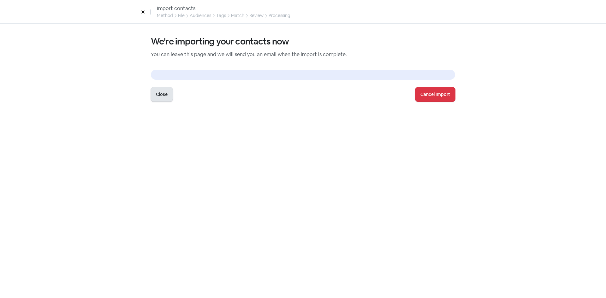
click at [167, 95] on button "Close" at bounding box center [162, 94] width 22 height 14
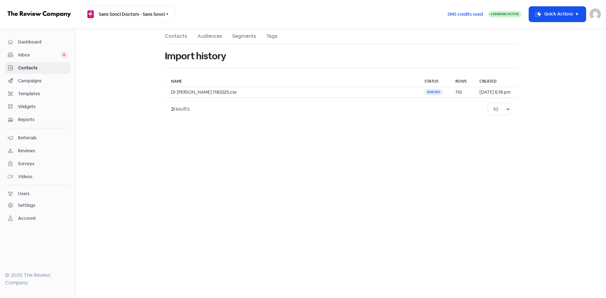
click at [32, 82] on span "Campaigns" at bounding box center [43, 81] width 50 height 7
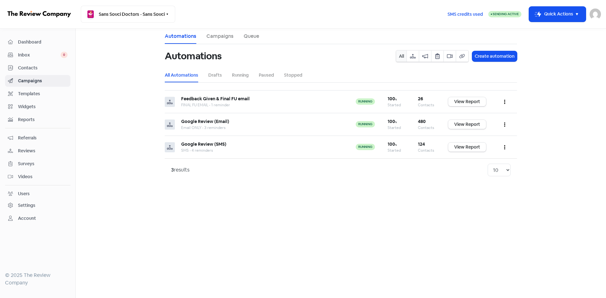
click at [34, 55] on span "Inbox" at bounding box center [39, 55] width 43 height 7
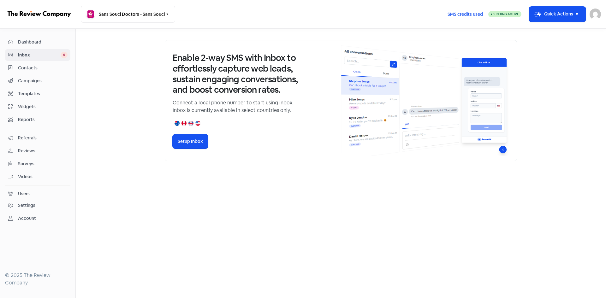
click at [32, 70] on span "Contacts" at bounding box center [43, 68] width 50 height 7
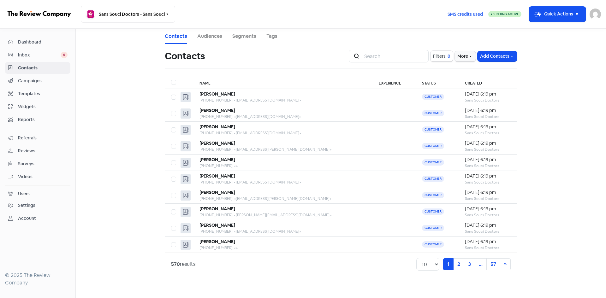
click at [28, 94] on span "Templates" at bounding box center [43, 94] width 50 height 7
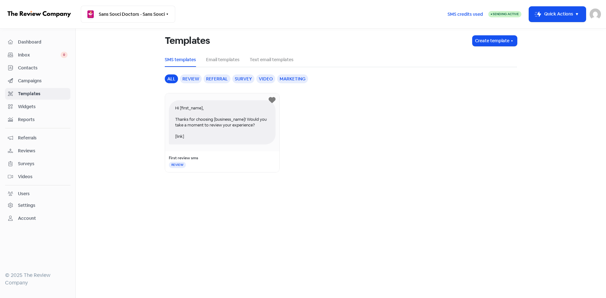
click at [31, 81] on span "Campaigns" at bounding box center [43, 81] width 50 height 7
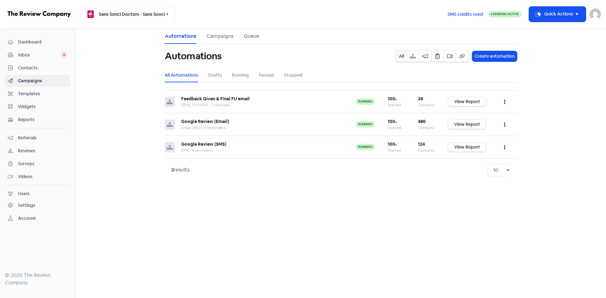
click at [115, 12] on button "Sans Souci Doctors - Sans Souci" at bounding box center [128, 14] width 94 height 17
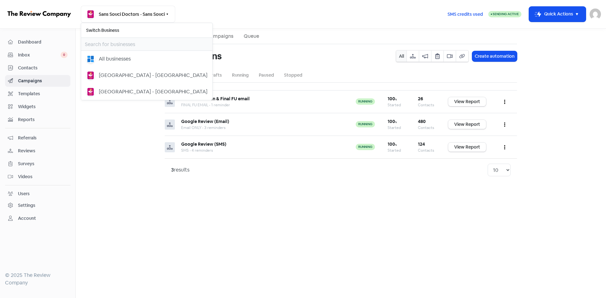
click at [38, 67] on span "Contacts" at bounding box center [43, 68] width 50 height 7
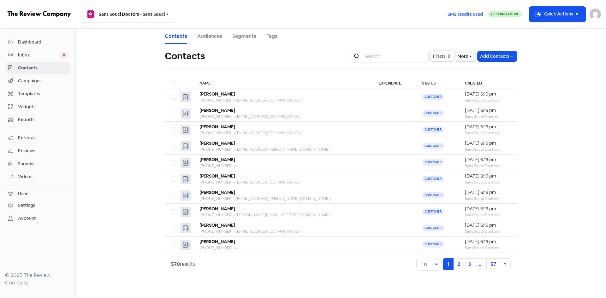
click at [130, 9] on button "Sans Souci Doctors - Sans Souci" at bounding box center [128, 14] width 94 height 17
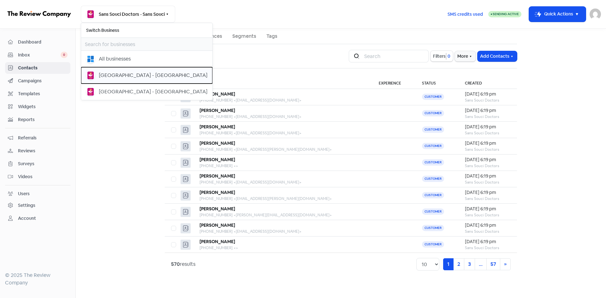
click at [109, 73] on div "[GEOGRAPHIC_DATA] - [GEOGRAPHIC_DATA]" at bounding box center [153, 76] width 109 height 8
